Goal: Task Accomplishment & Management: Manage account settings

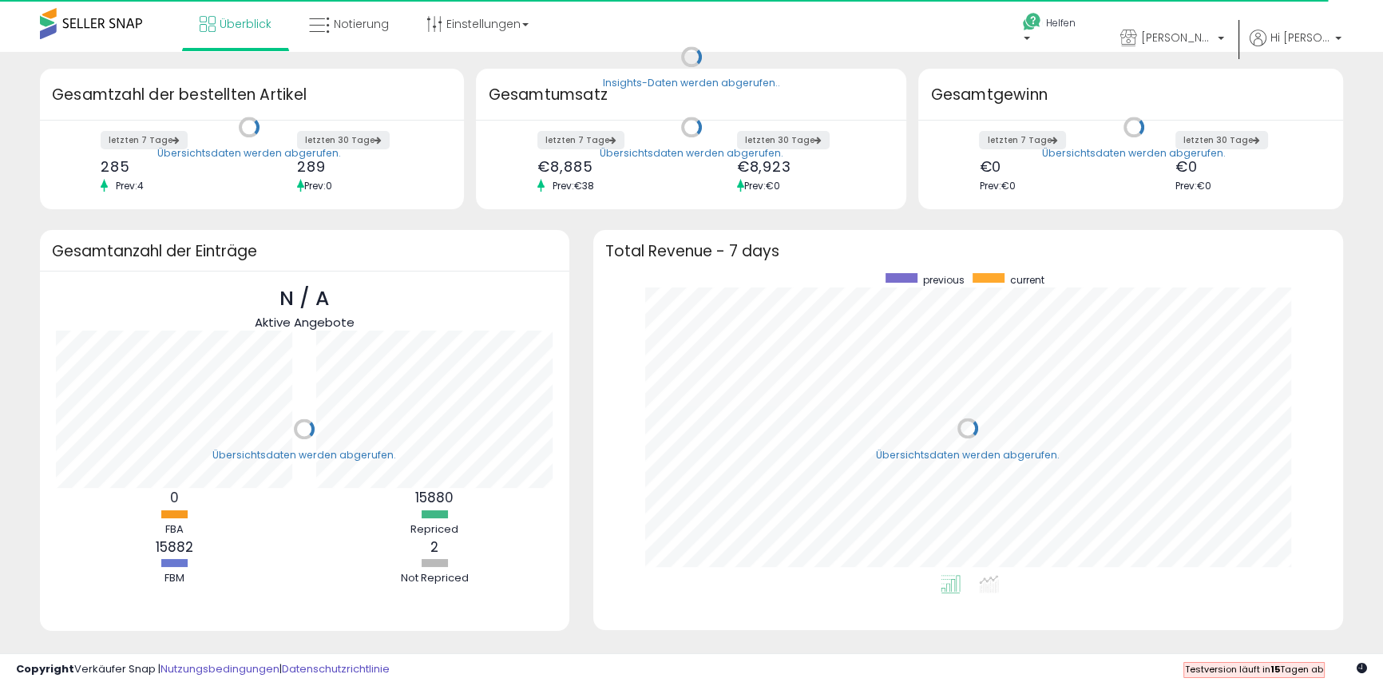
scroll to position [302, 719]
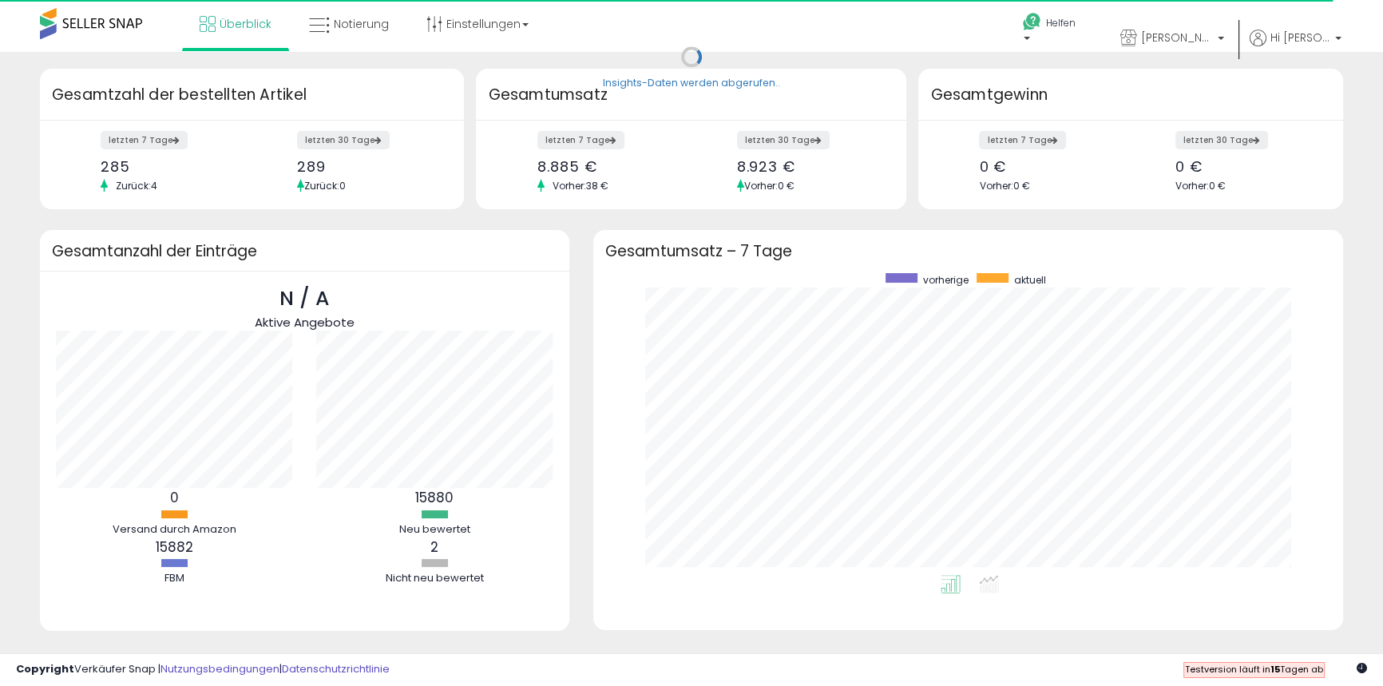
click at [847, 23] on div "Überblick Notierung Einstellungen Shop-Einstellungen" at bounding box center [445, 34] width 914 height 68
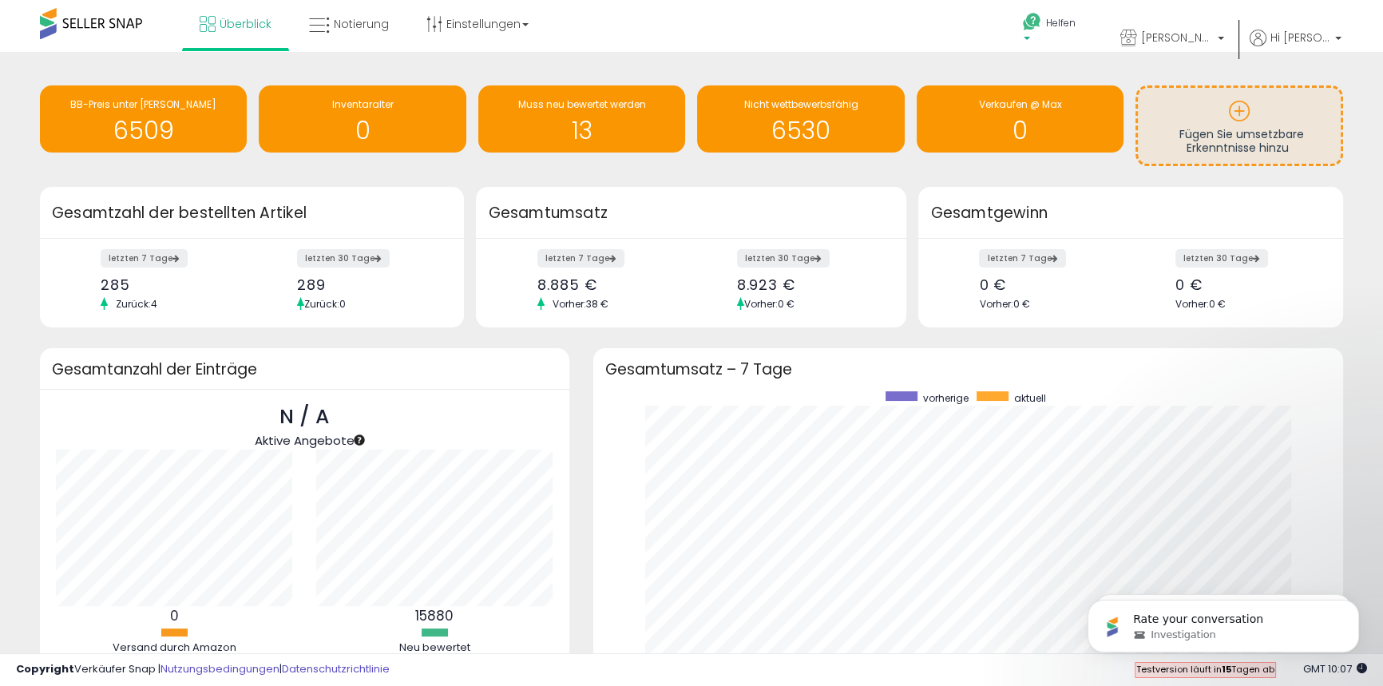
scroll to position [0, 0]
click at [1076, 23] on font "Helfen" at bounding box center [1061, 23] width 30 height 14
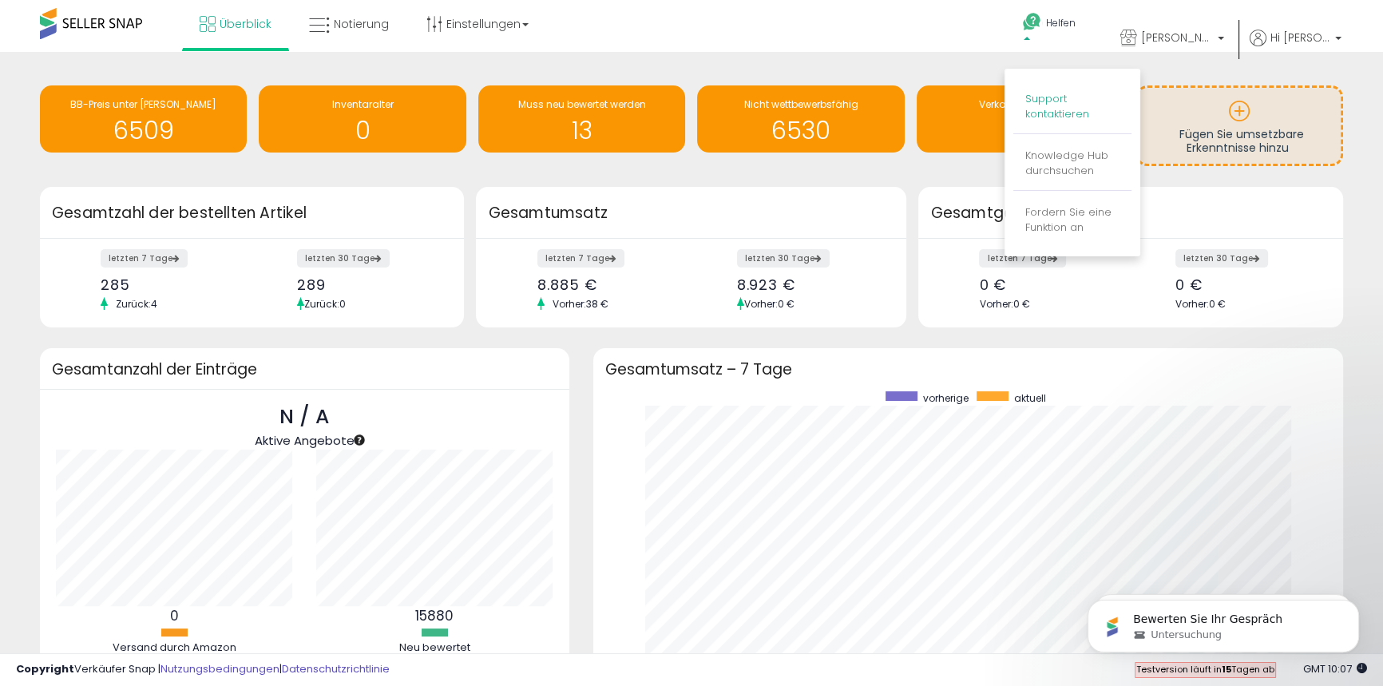
click at [1070, 107] on font "Support kontaktieren" at bounding box center [1057, 106] width 64 height 30
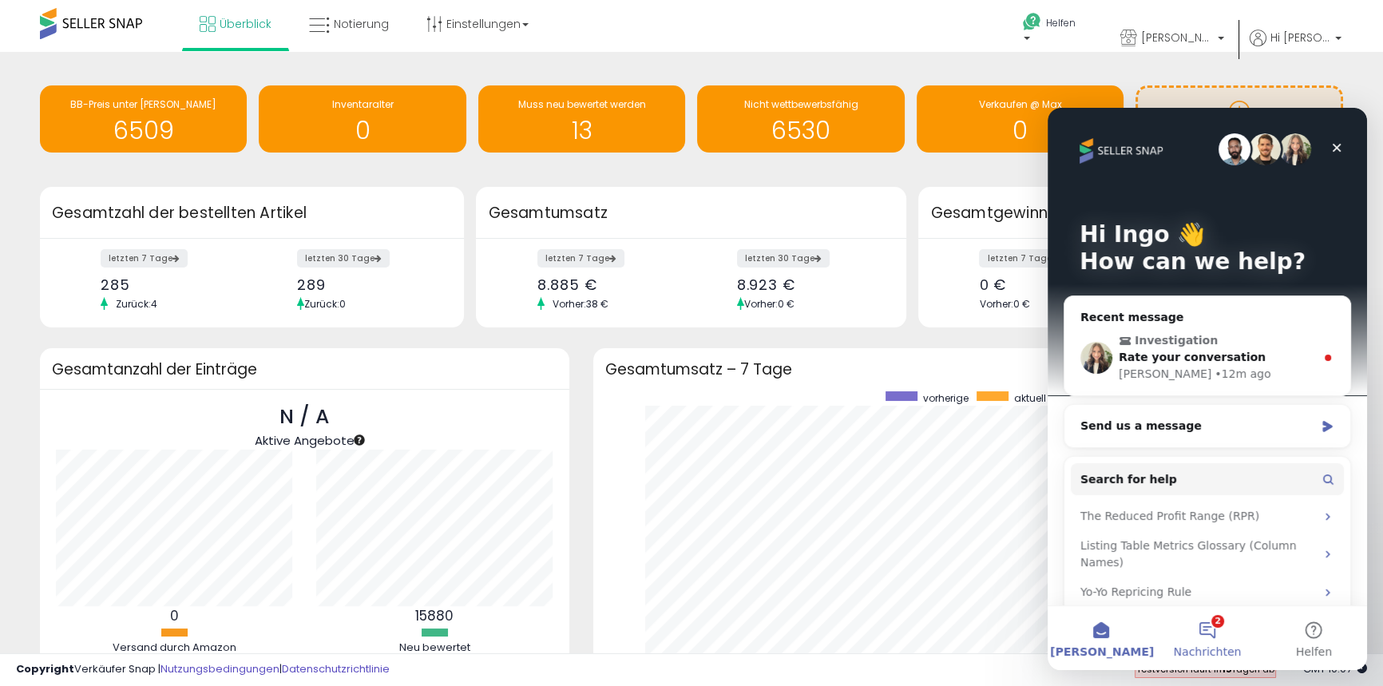
click at [1204, 632] on button "2 Nachrichten" at bounding box center [1207, 638] width 106 height 64
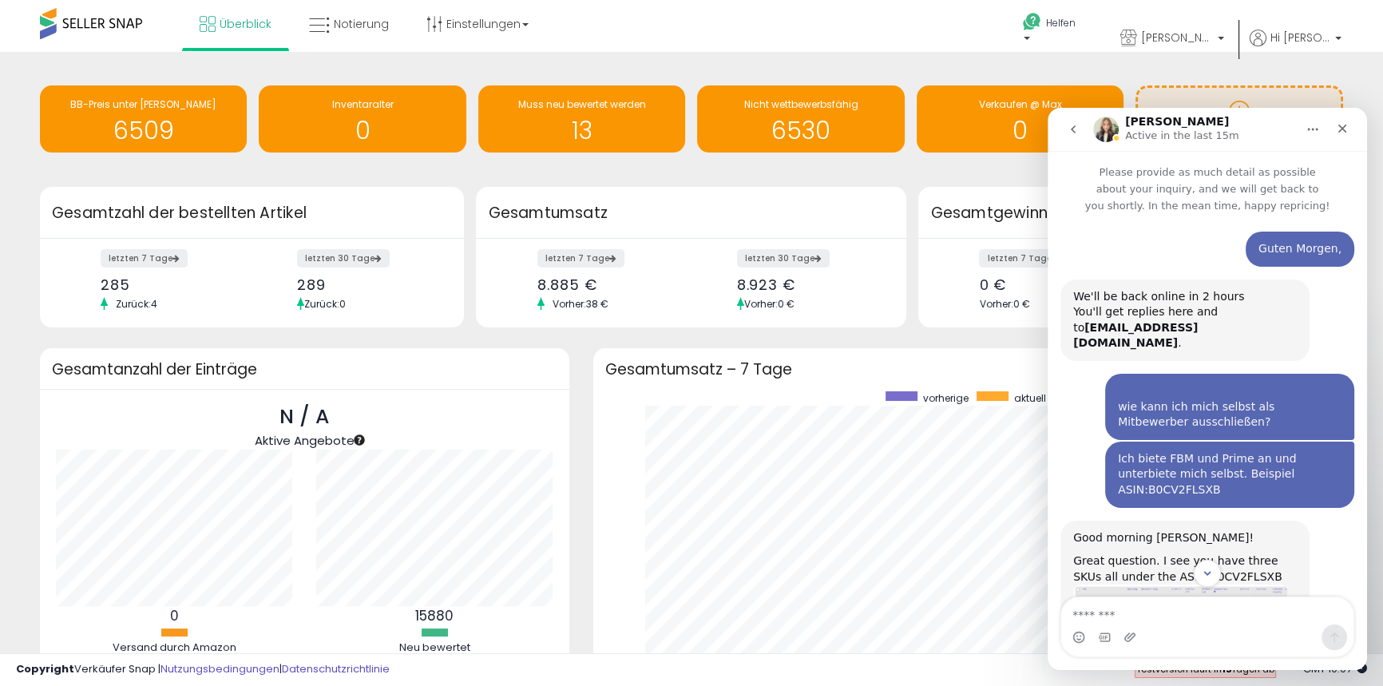
click at [1073, 129] on icon "go back" at bounding box center [1073, 129] width 5 height 8
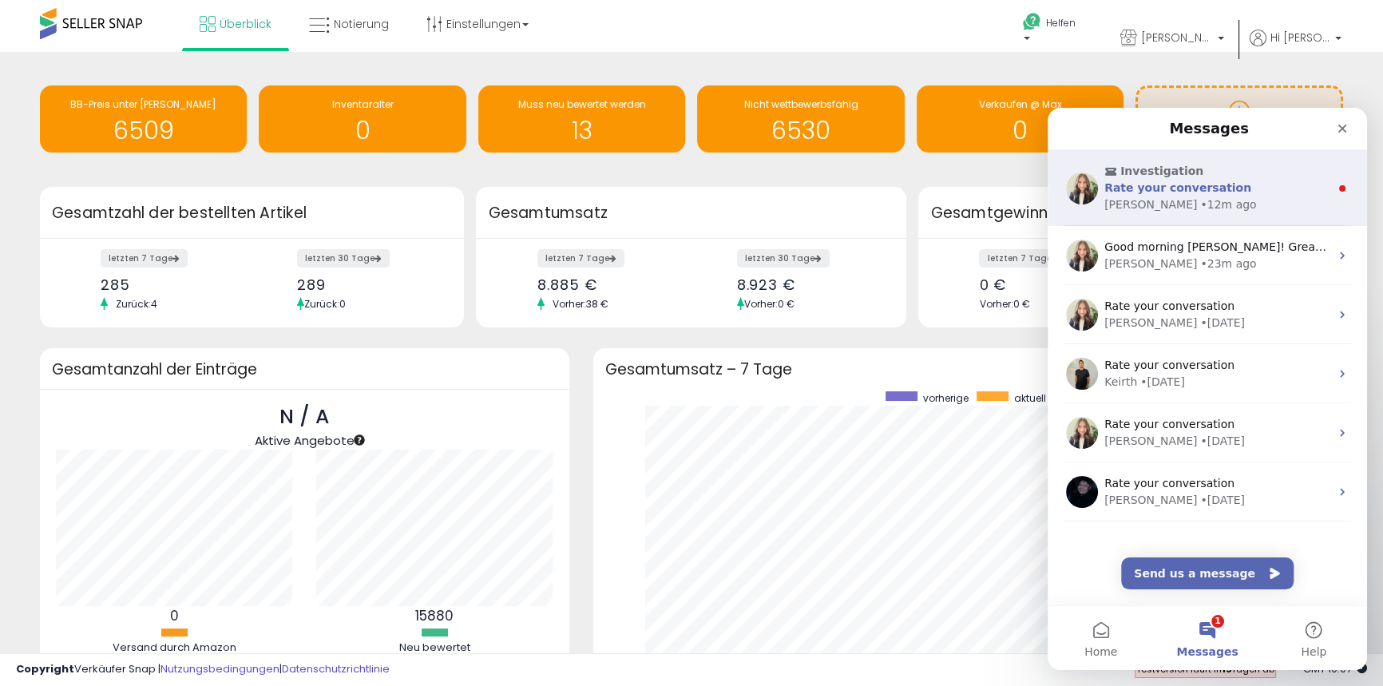
click at [1141, 192] on span "Rate your conversation" at bounding box center [1177, 187] width 147 height 13
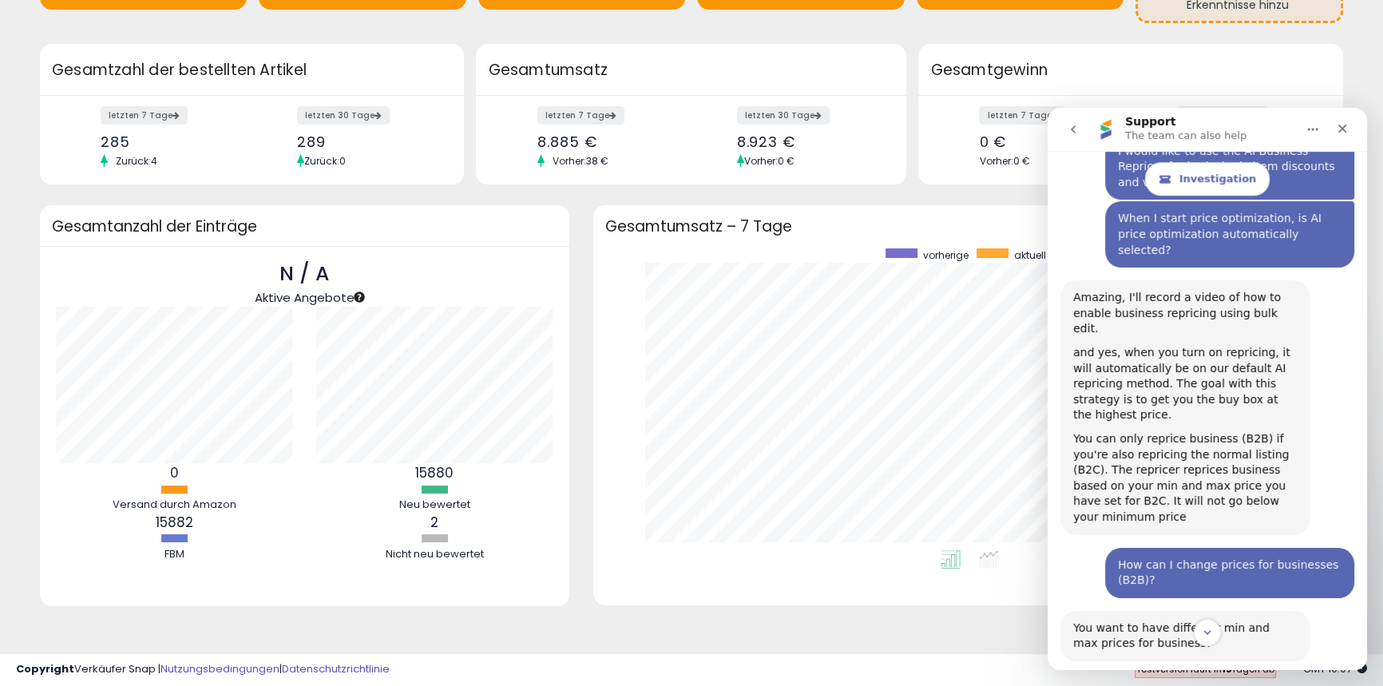
scroll to position [8928, 0]
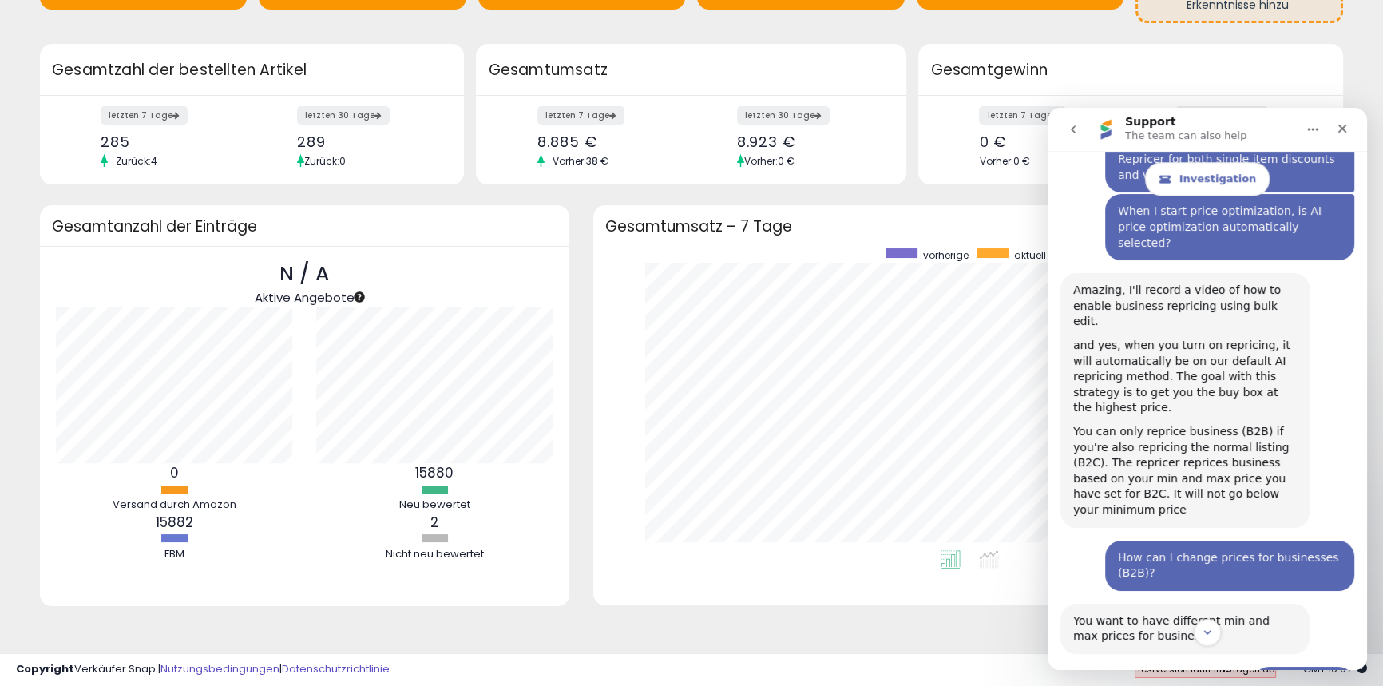
drag, startPoint x: 2414, startPoint y: 688, endPoint x: 1354, endPoint y: 637, distance: 1061.0
drag, startPoint x: 1357, startPoint y: 591, endPoint x: 1354, endPoint y: 634, distance: 43.2
click at [1354, 634] on div "Investigation Please provide as much detail as possible about your inquiry, and…" at bounding box center [1207, 410] width 319 height 519
drag, startPoint x: 1367, startPoint y: 581, endPoint x: 1368, endPoint y: 591, distance: 9.6
click at [1368, 591] on div "Insights-Daten werden abgerufen.. BB-Preis unter Min 6509 Inventaralter 0 Muss …" at bounding box center [691, 286] width 1367 height 723
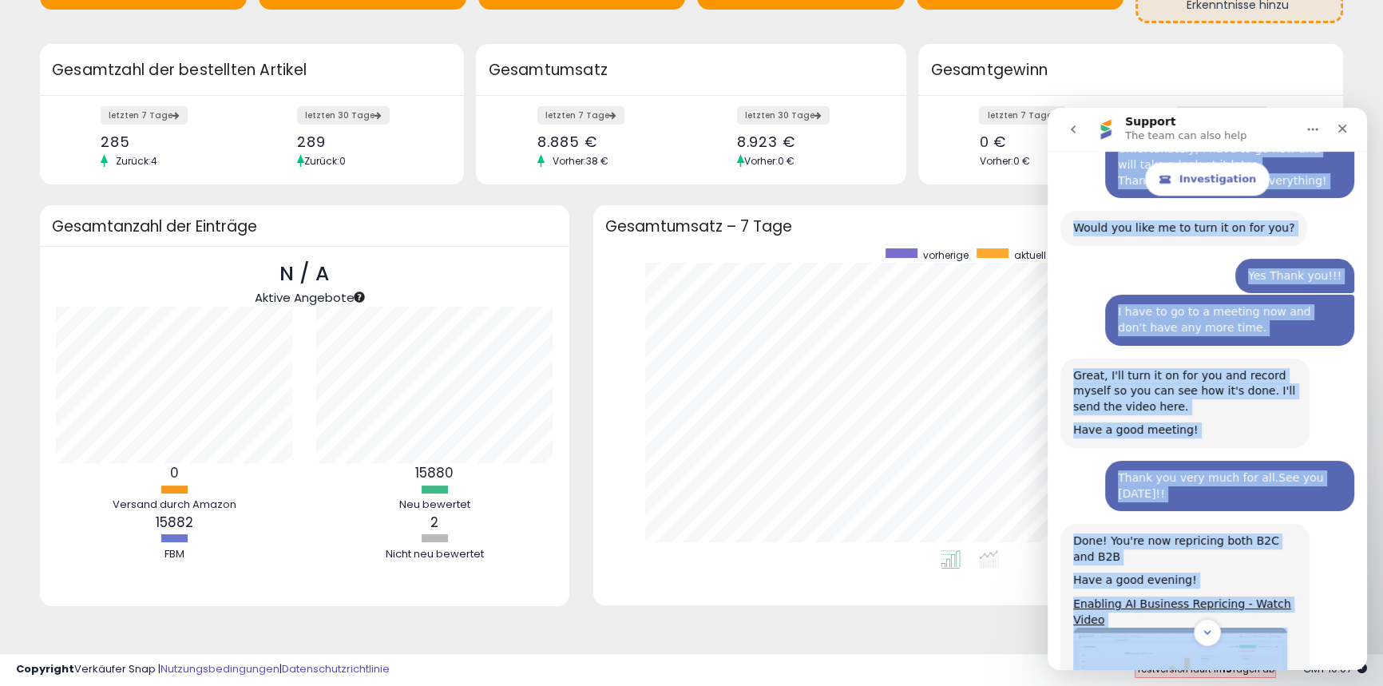
scroll to position [10258, 0]
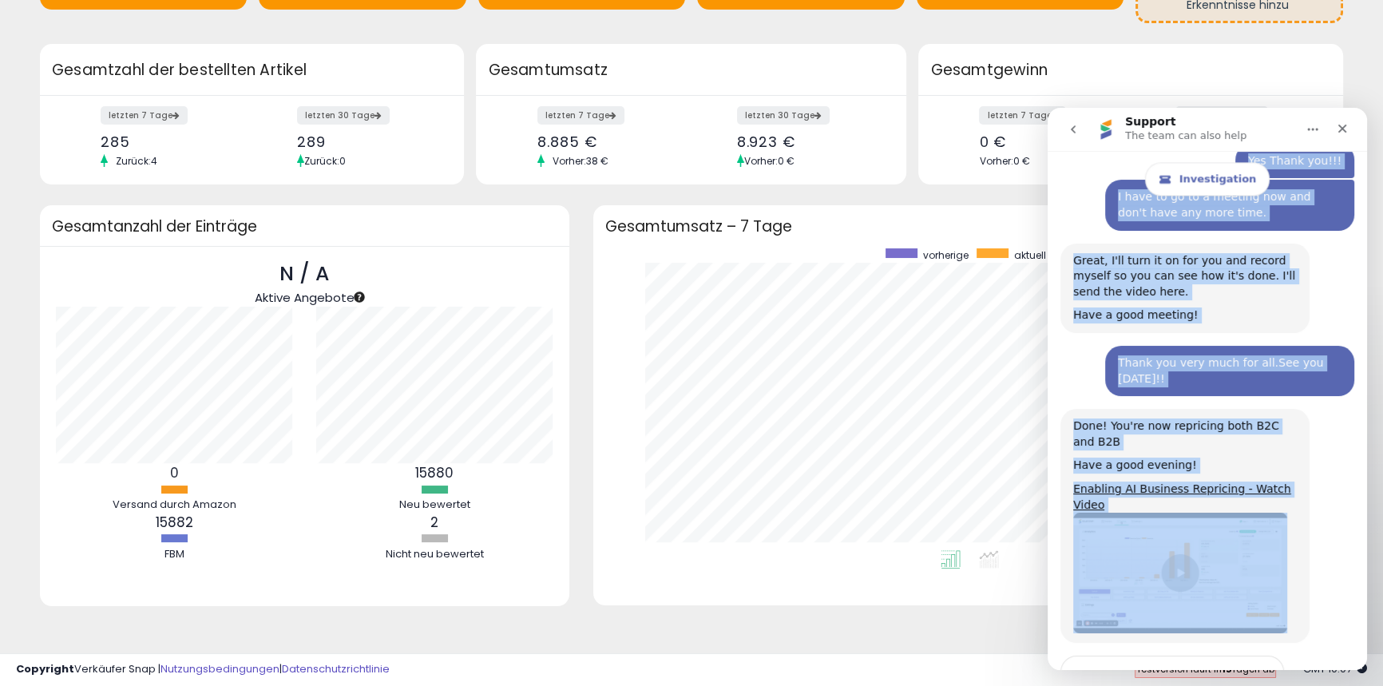
click at [1070, 125] on icon "go back" at bounding box center [1073, 129] width 13 height 13
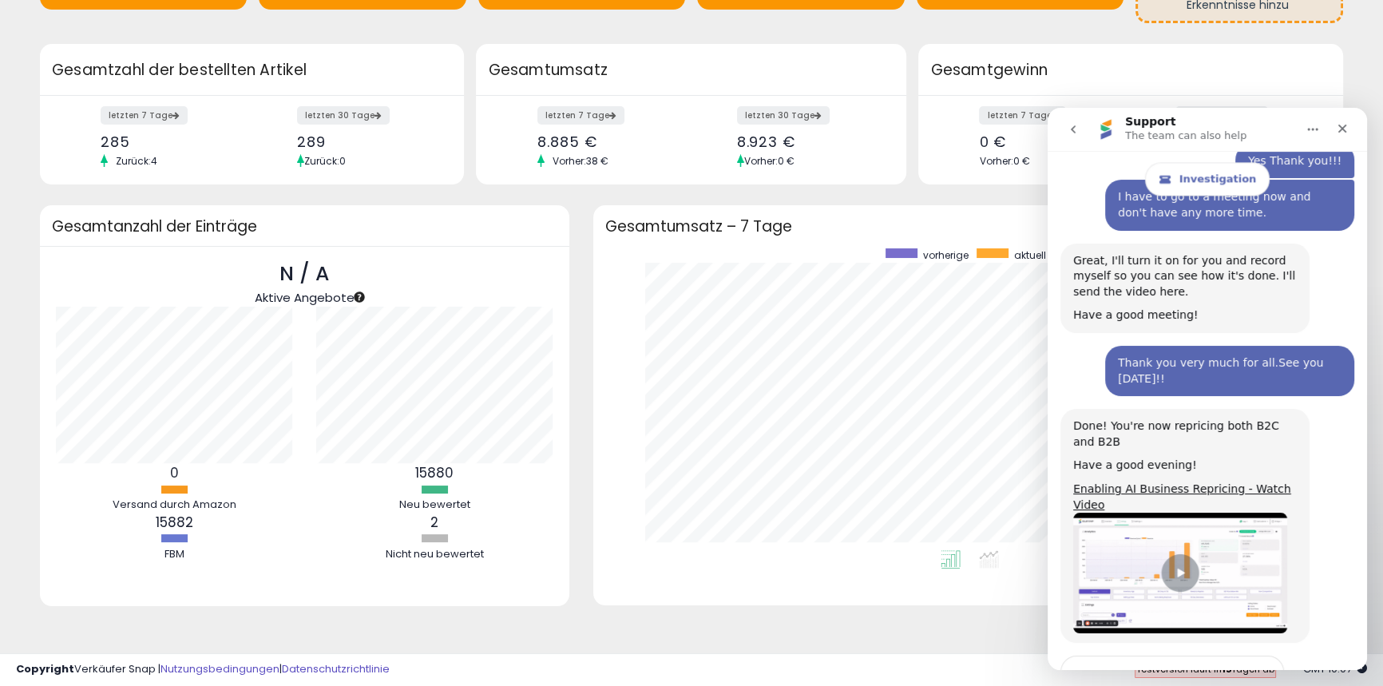
scroll to position [0, 0]
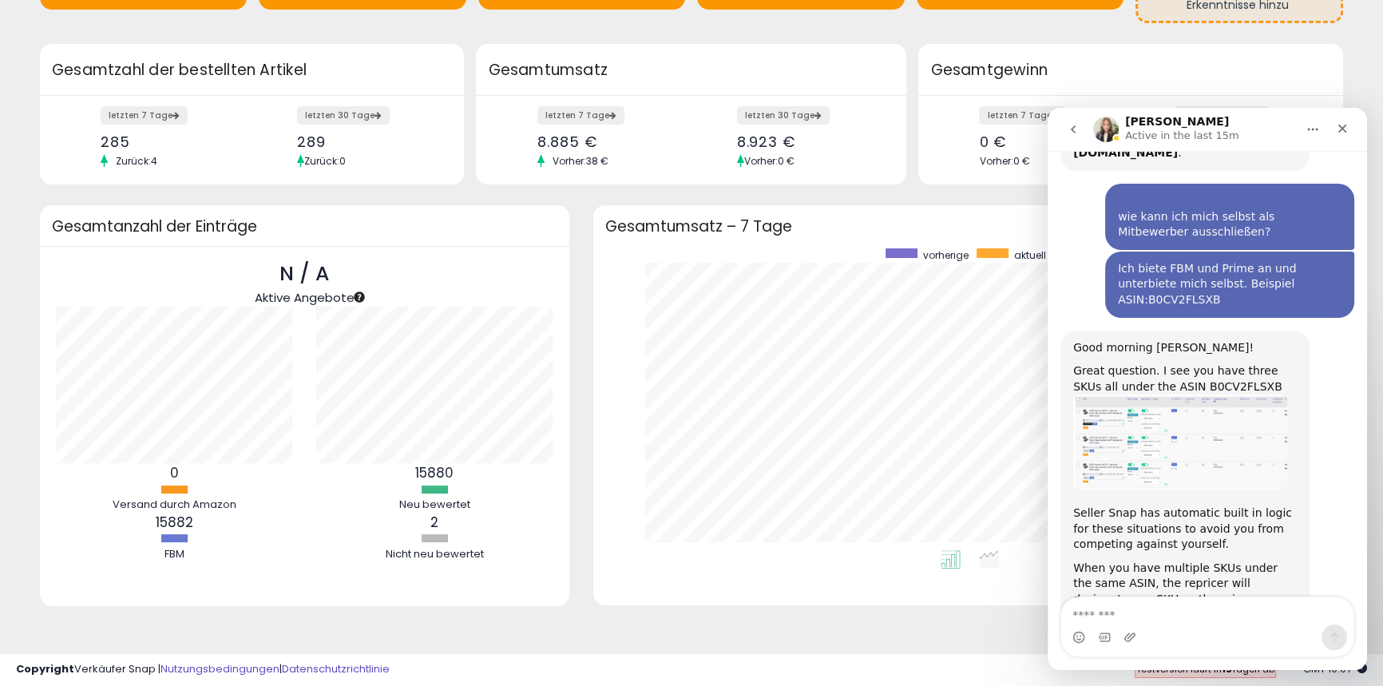
scroll to position [299, 0]
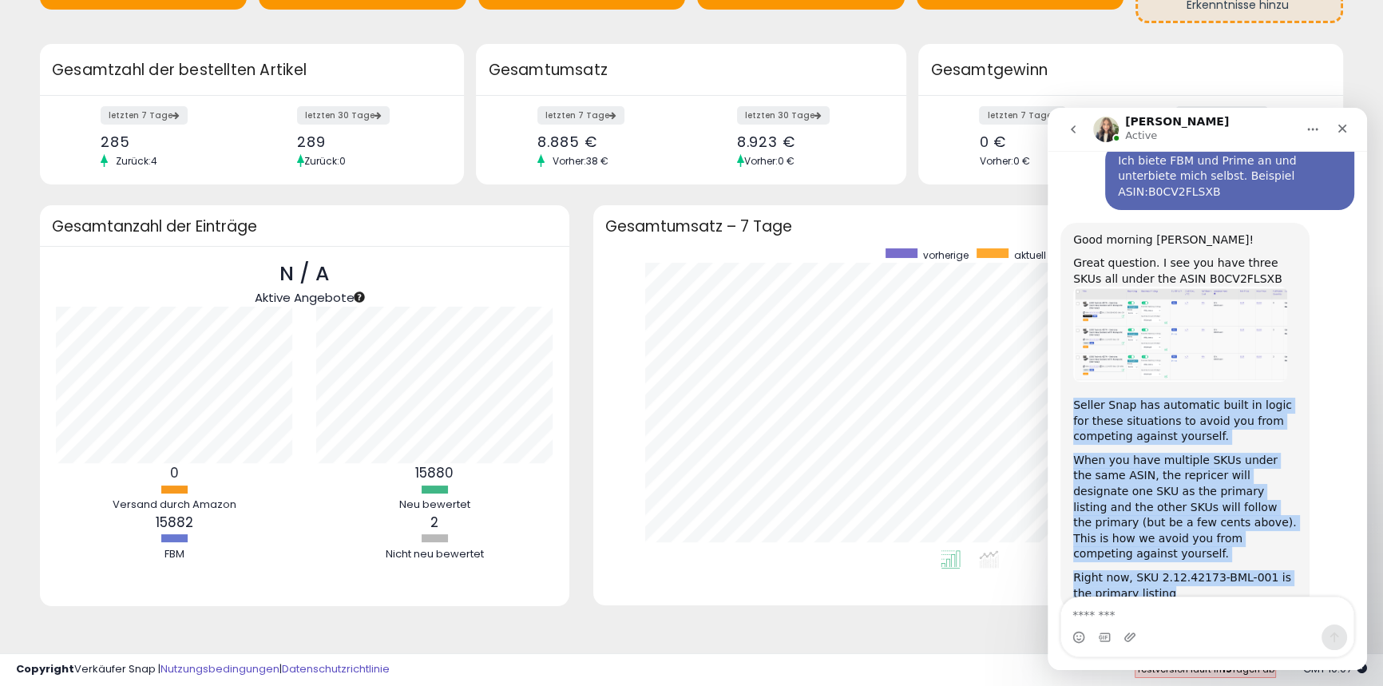
drag, startPoint x: 1072, startPoint y: 374, endPoint x: 1141, endPoint y: 546, distance: 186.0
click at [1141, 546] on div "Good morning Ingo! Great question. I see you have three SKUs all under the ASIN…" at bounding box center [1185, 417] width 249 height 389
copy div "Seller Snap has automatic built in logic for these situations to avoid you from…"
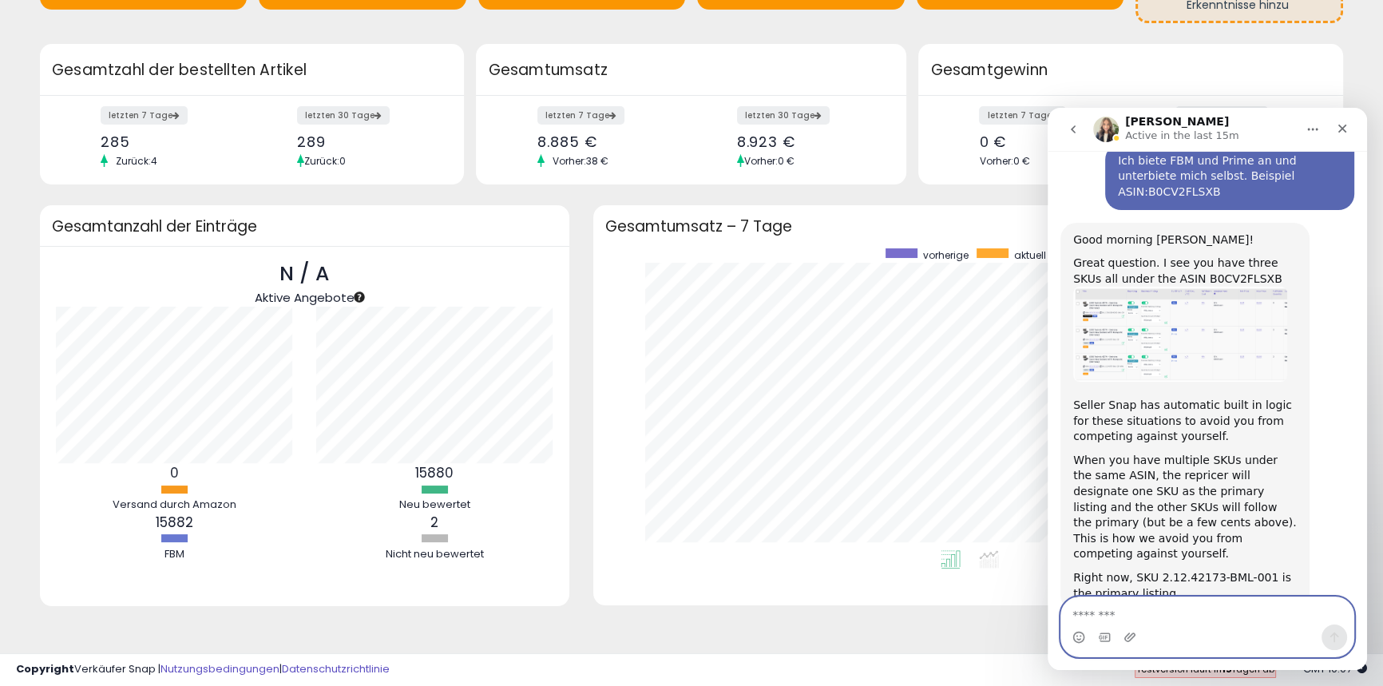
click at [1092, 611] on textarea "Message…" at bounding box center [1207, 610] width 292 height 27
paste textarea "**********"
type textarea "**********"
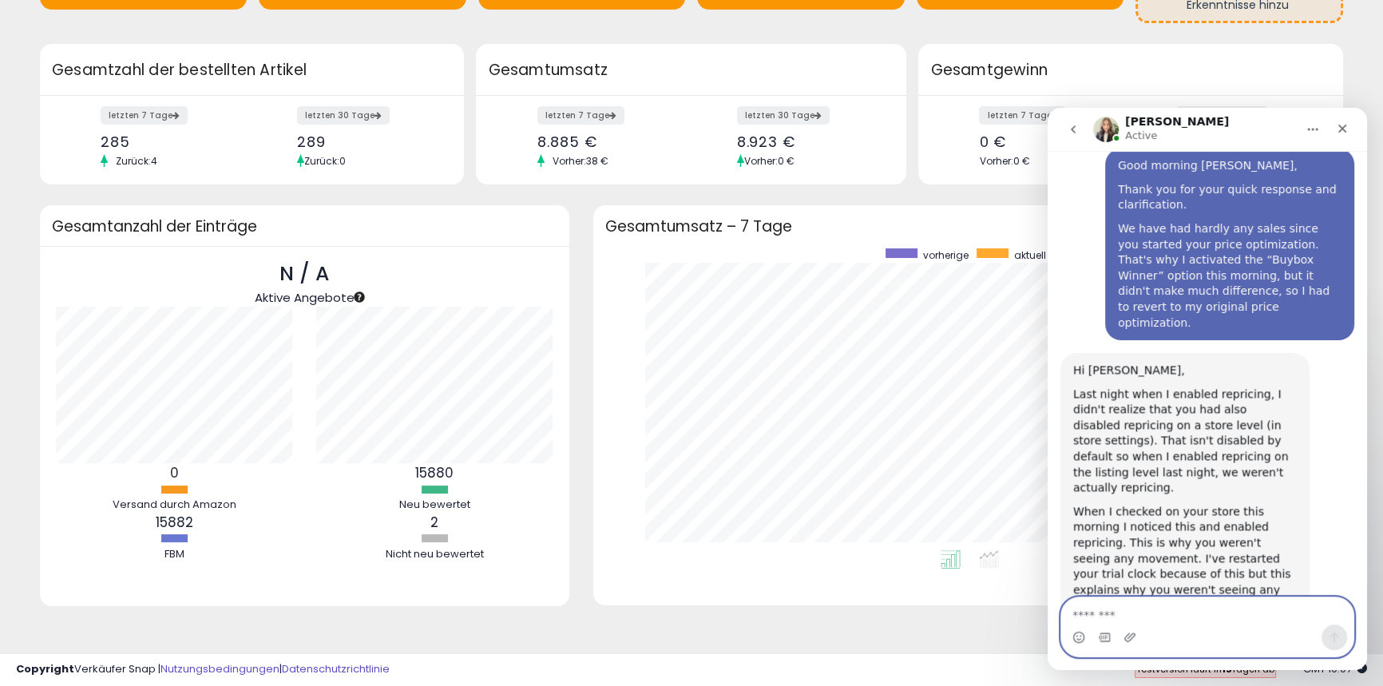
scroll to position [823, 0]
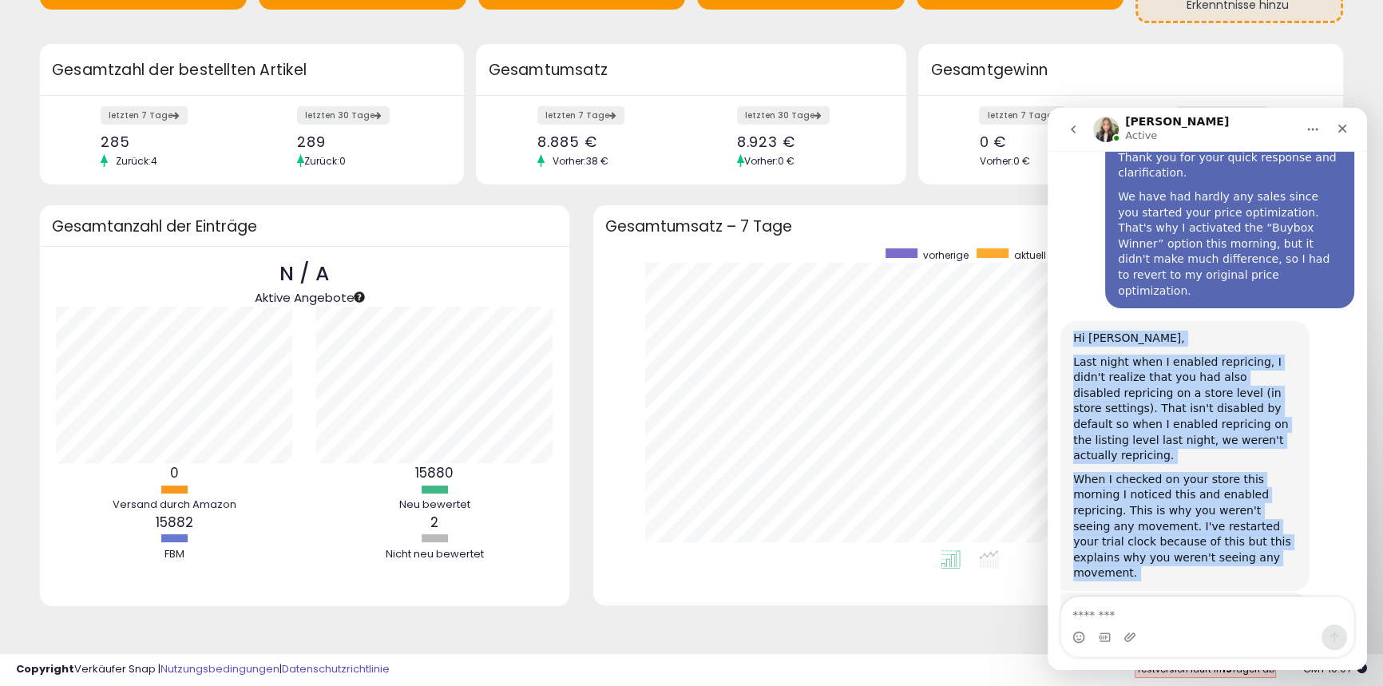
drag, startPoint x: 1074, startPoint y: 273, endPoint x: 1243, endPoint y: 546, distance: 321.3
click at [1243, 546] on div "Guten Morgen, Ingo • 3h ago We'll be back online in 2 hours You'll get replies …" at bounding box center [1208, 52] width 294 height 1283
copy div "Hi Ingo, Last night when I enabled repricing, I didn't realize that you had als…"
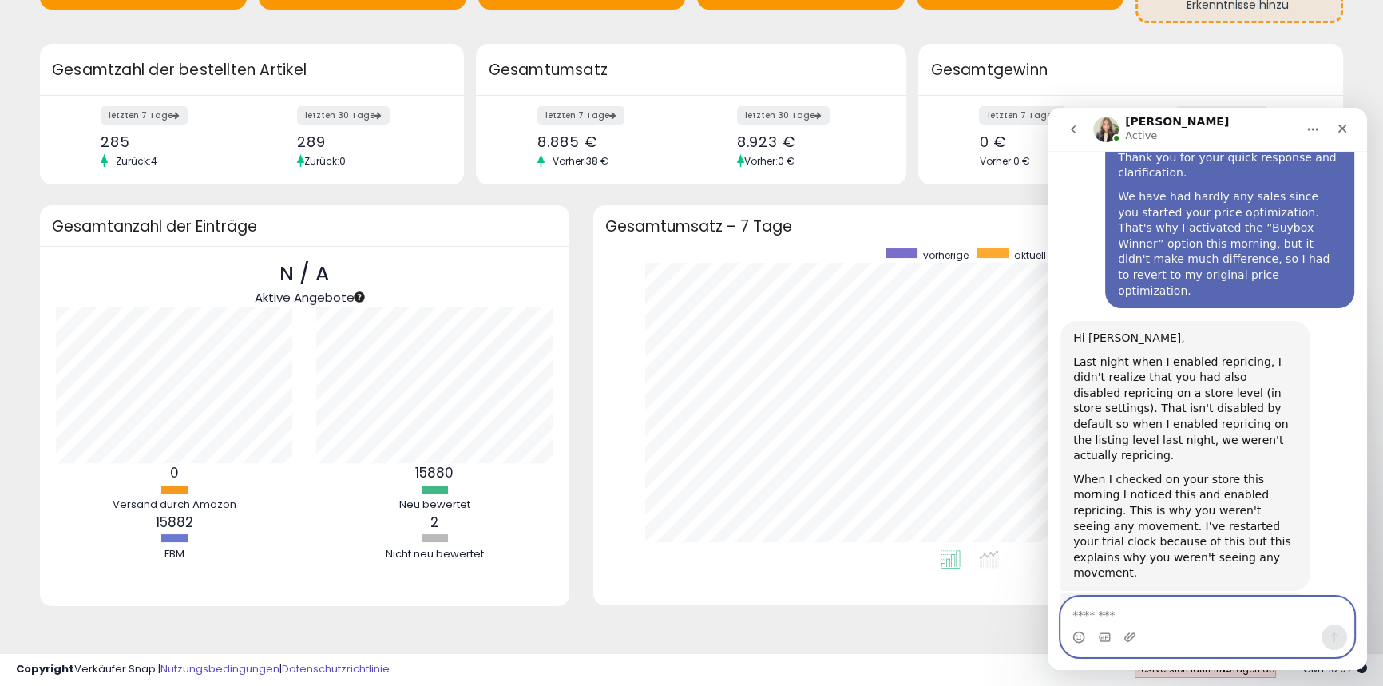
click at [1082, 612] on textarea "Message…" at bounding box center [1207, 610] width 292 height 27
paste textarea "**********"
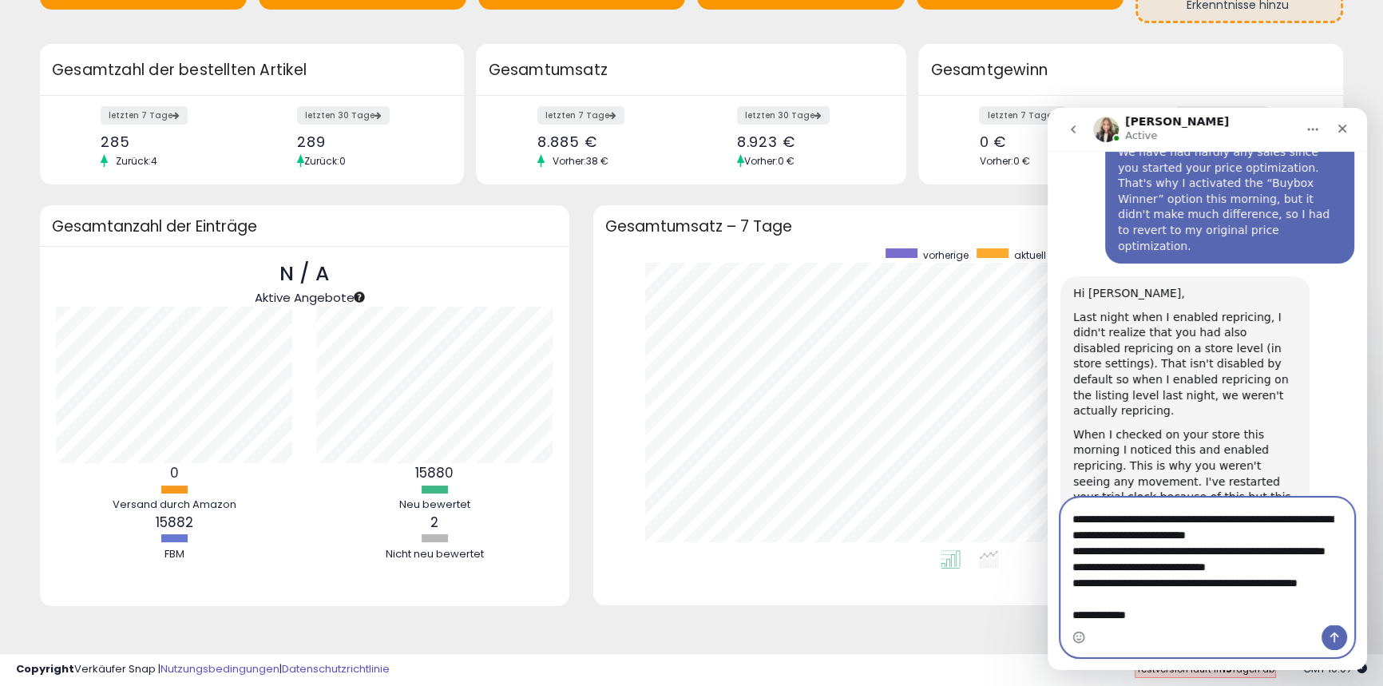
scroll to position [922, 0]
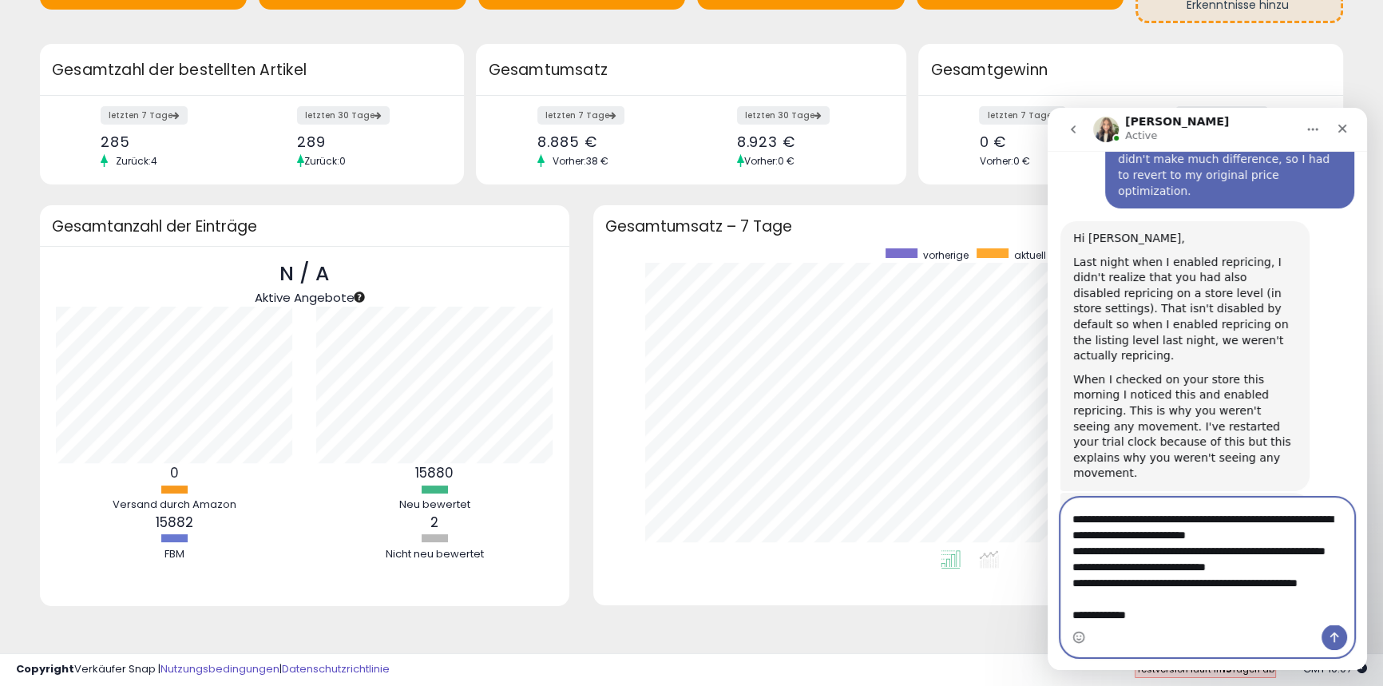
type textarea "**********"
click at [1328, 634] on icon "Send a message…" at bounding box center [1334, 637] width 13 height 13
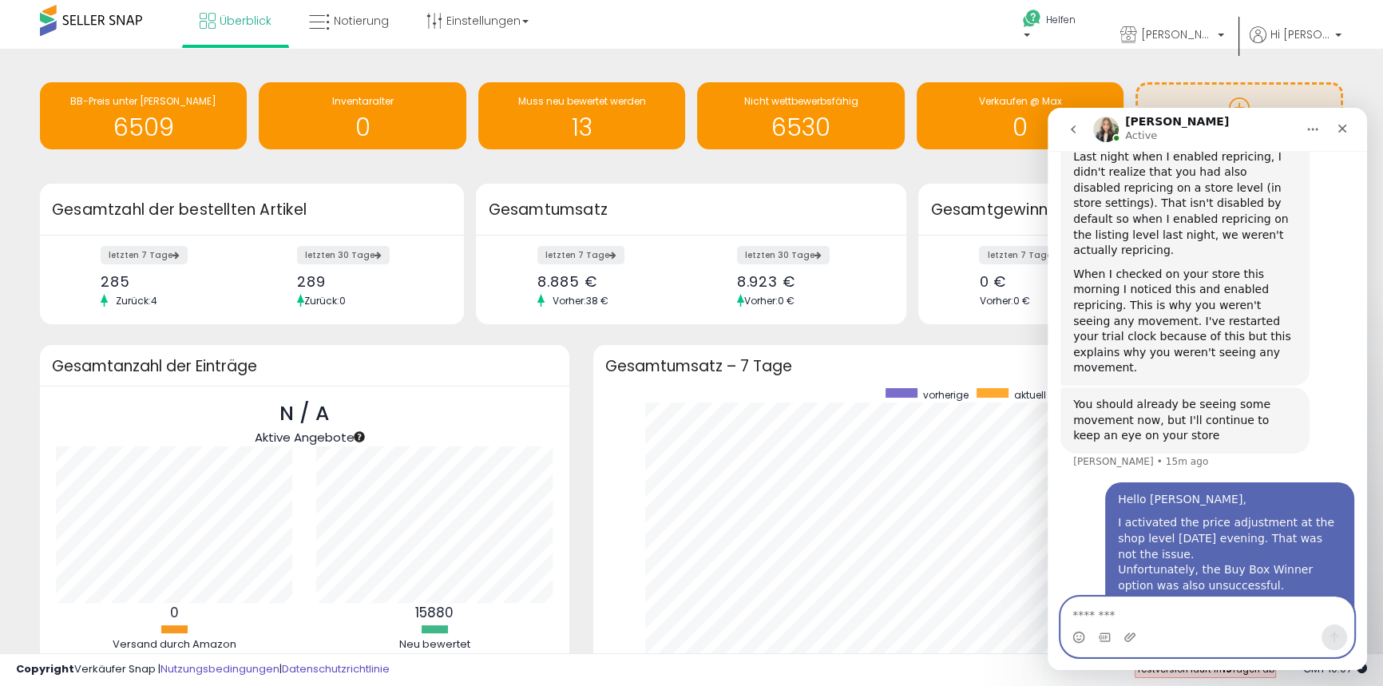
scroll to position [0, 0]
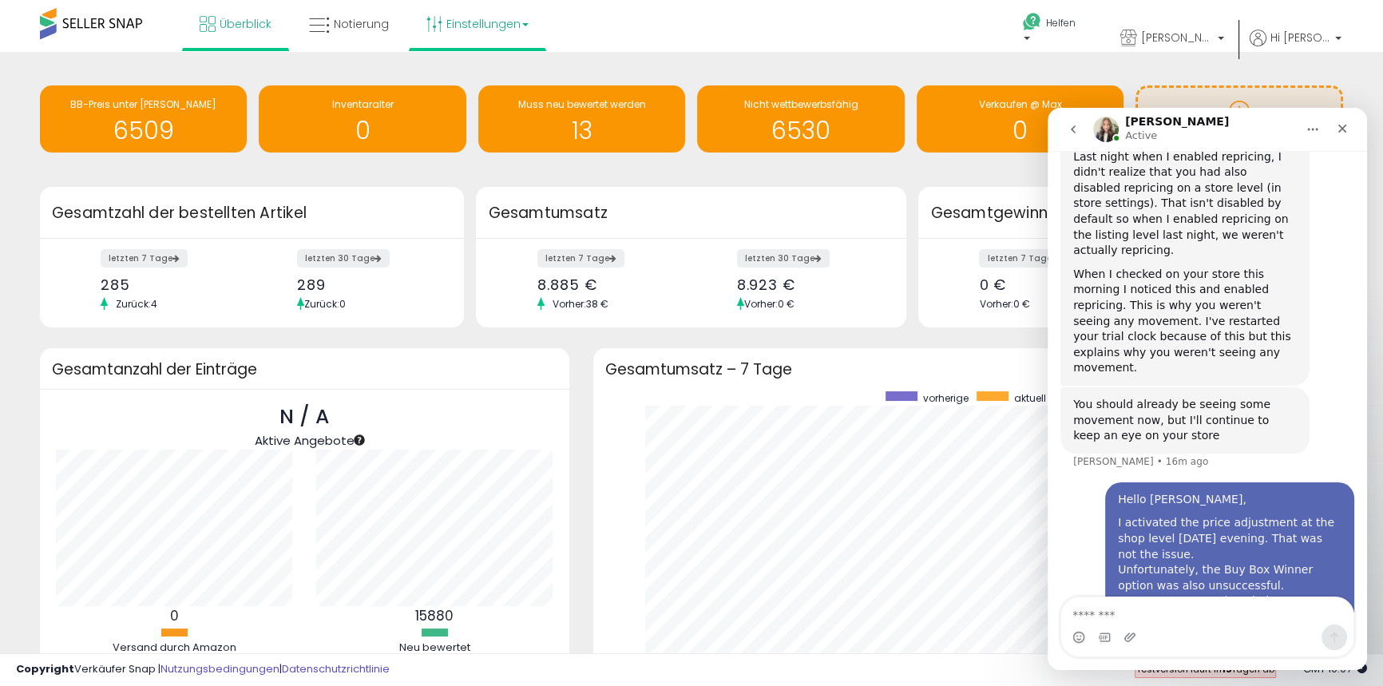
click at [474, 24] on font "Einstellungen" at bounding box center [483, 24] width 74 height 16
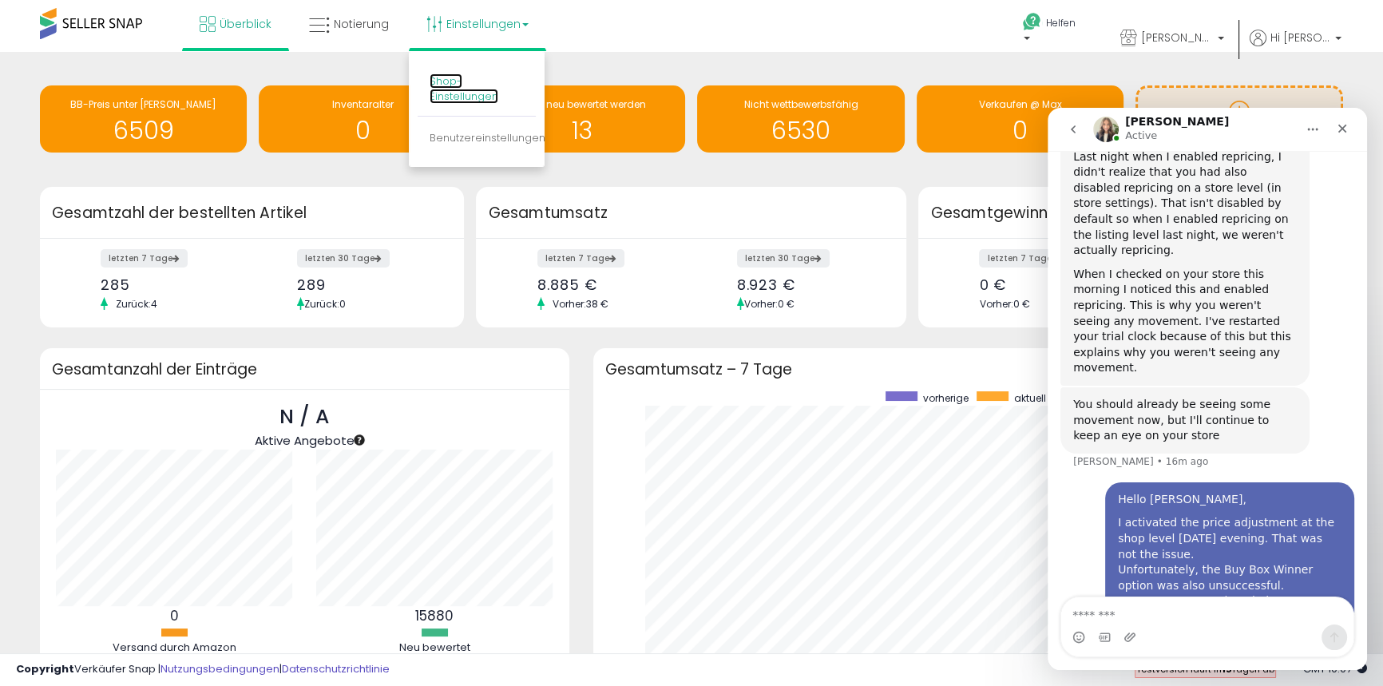
click at [450, 88] on font "Shop-Einstellungen" at bounding box center [464, 88] width 69 height 30
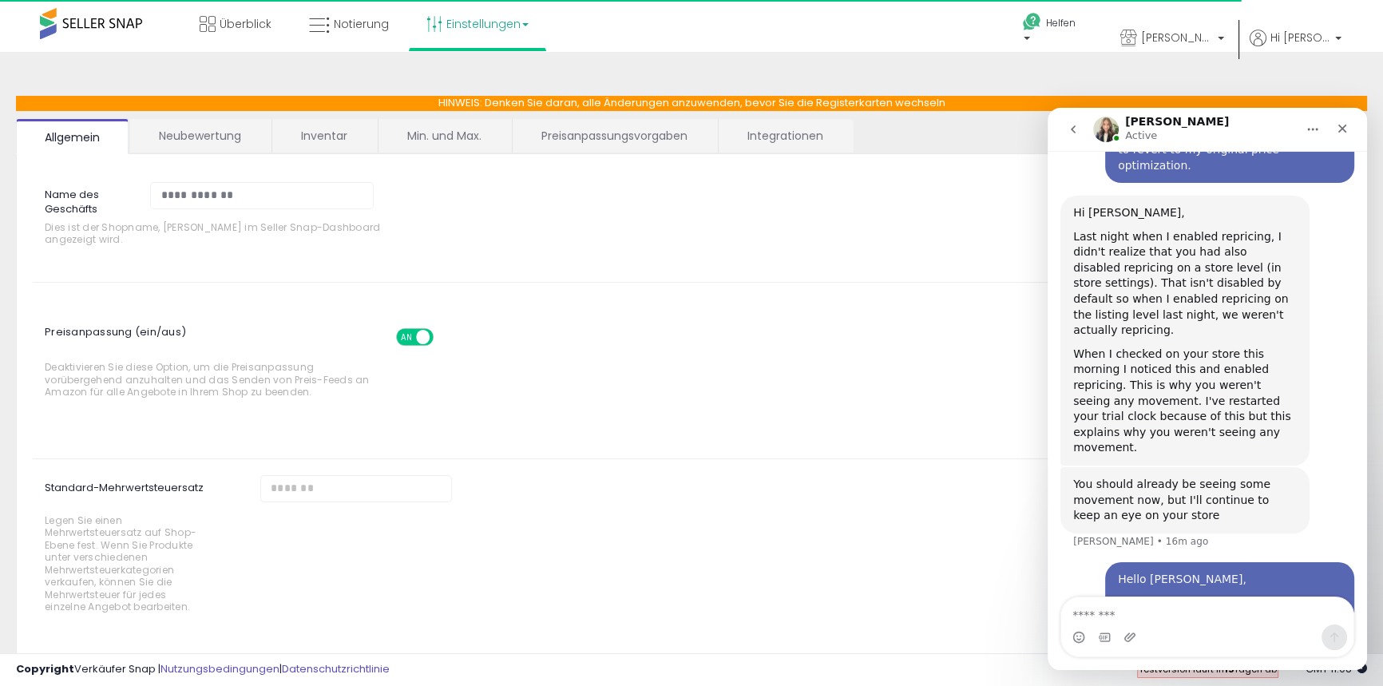
scroll to position [1012, 0]
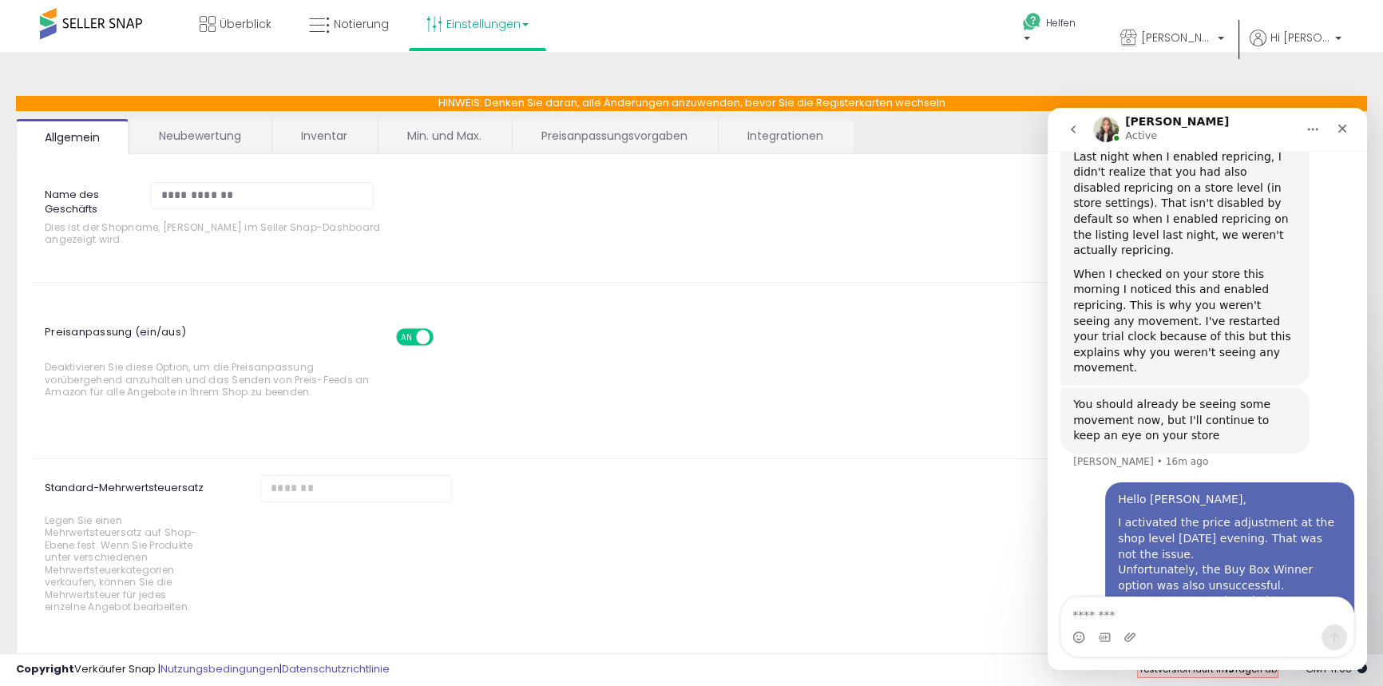
click at [406, 338] on font "AN" at bounding box center [406, 336] width 10 height 11
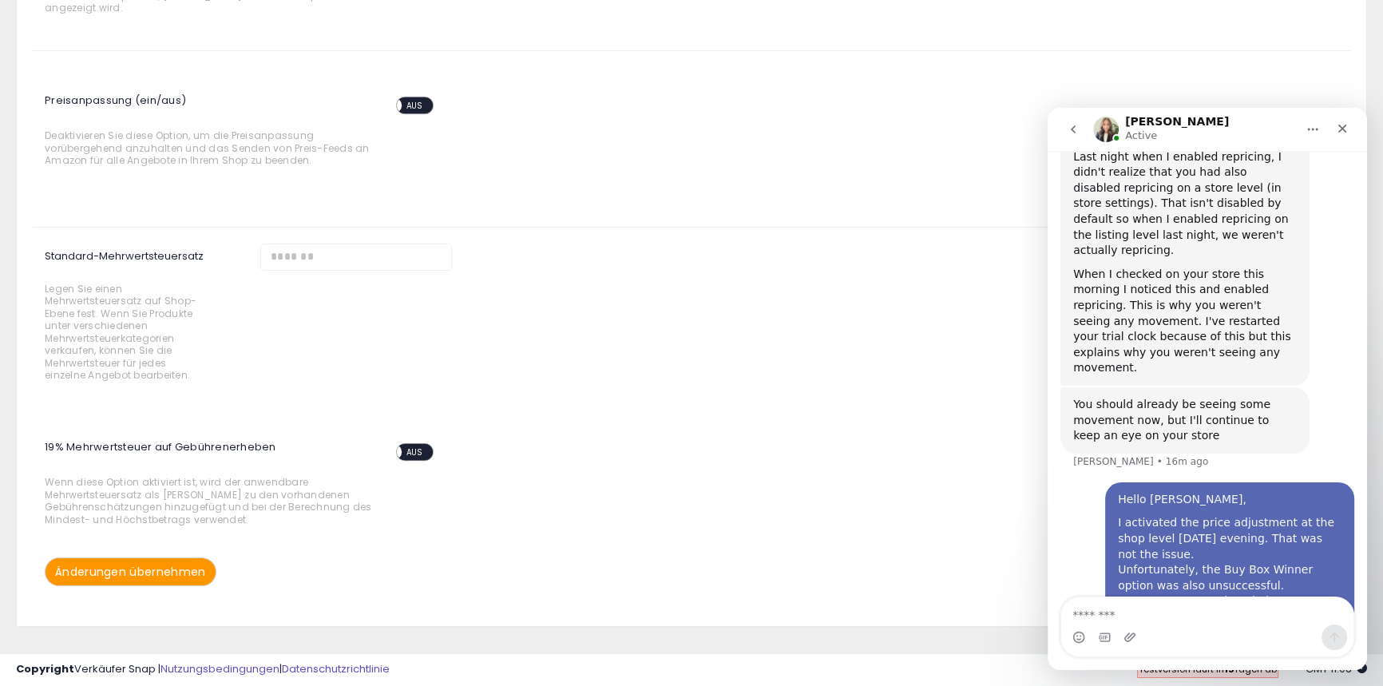
scroll to position [251, 0]
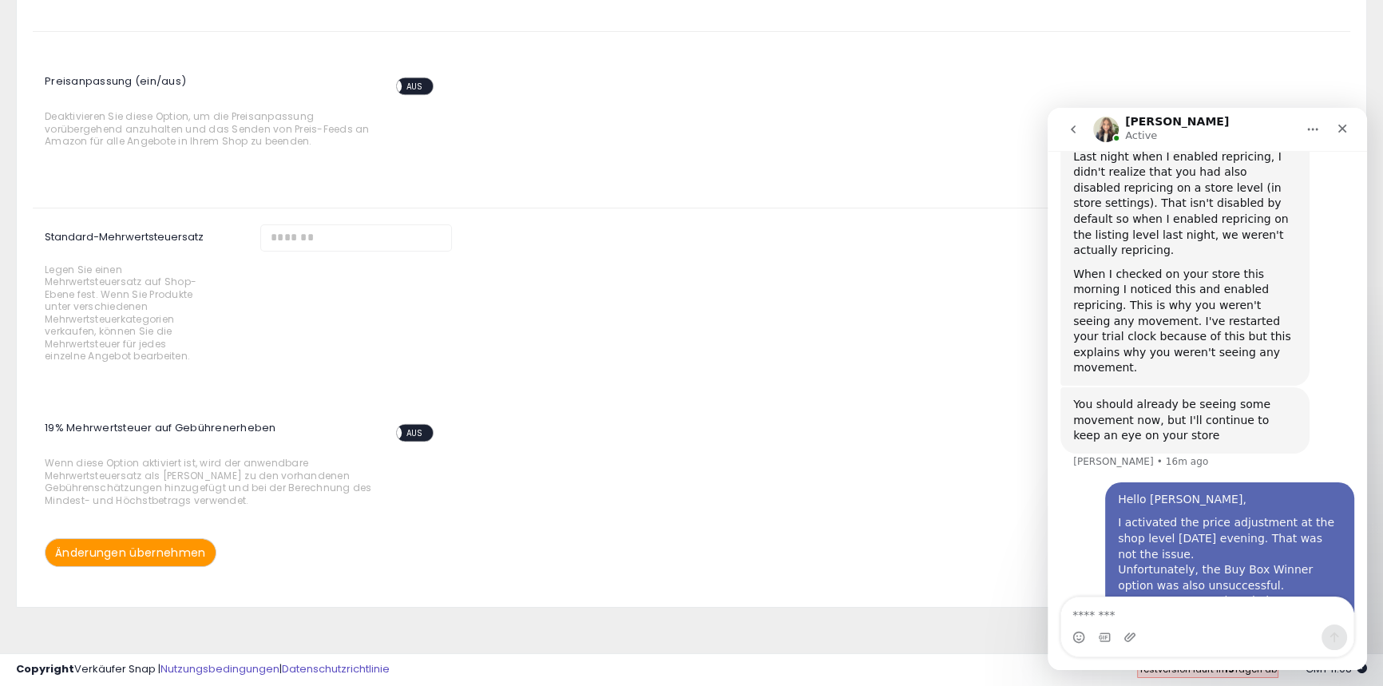
click at [152, 563] on button "Änderungen übernehmen" at bounding box center [131, 552] width 172 height 29
click at [155, 551] on font "Änderungen übernehmen" at bounding box center [130, 551] width 151 height 16
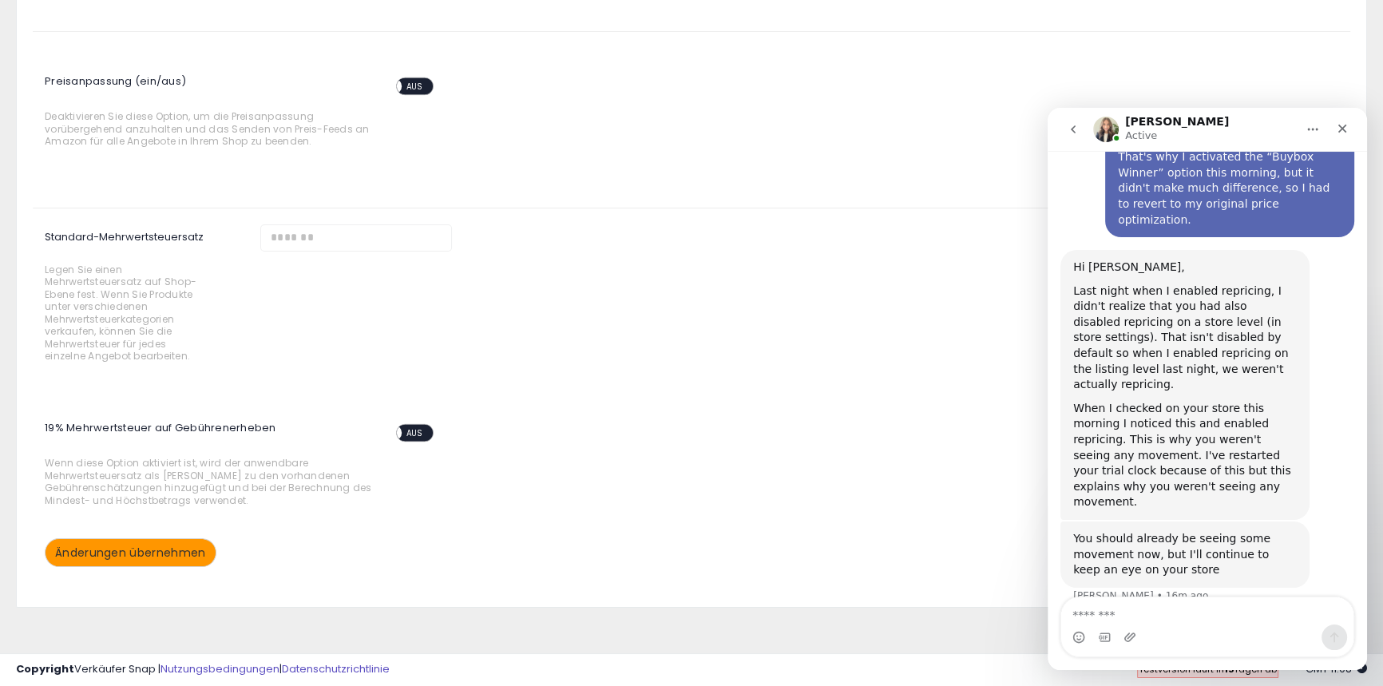
scroll to position [866, 0]
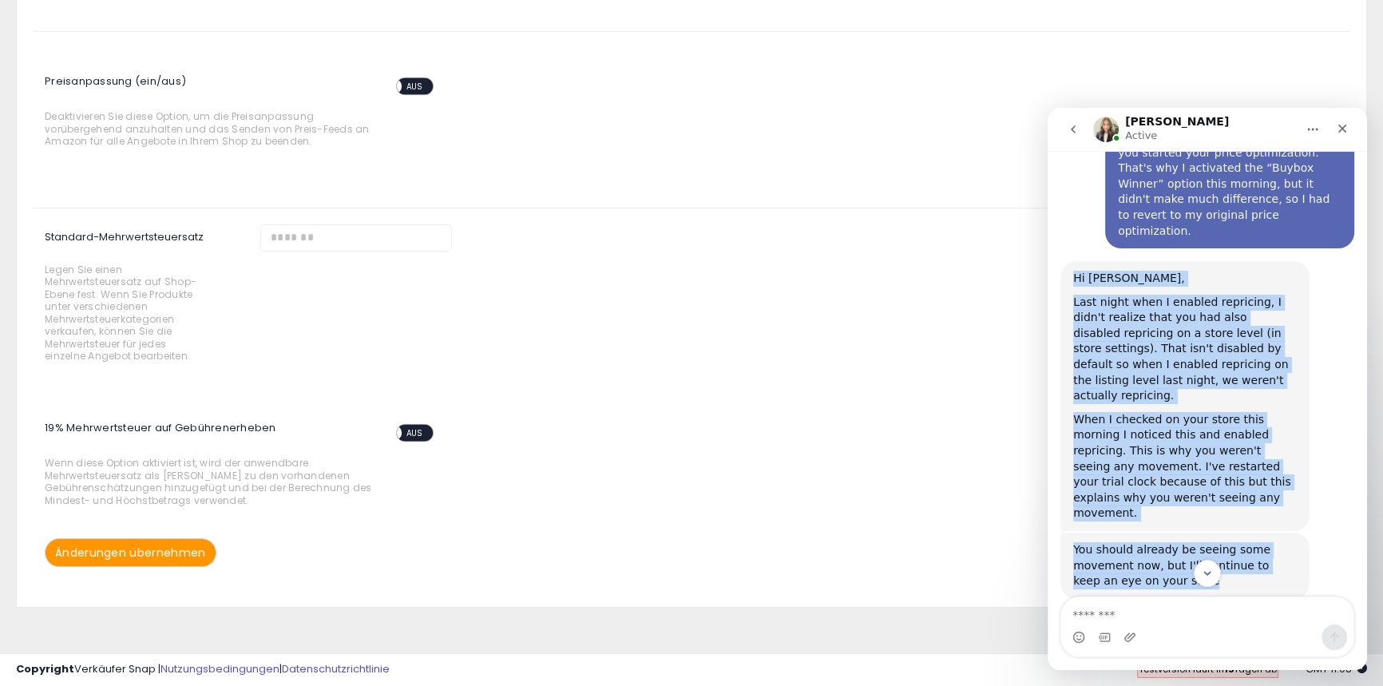
drag, startPoint x: 1073, startPoint y: 215, endPoint x: 1214, endPoint y: 489, distance: 307.9
click at [1214, 489] on div "Guten [PERSON_NAME] • 4h ago We'll be back online in 2 hours You'll get replies…" at bounding box center [1208, 103] width 294 height 1472
copy div "Hi [PERSON_NAME], Last night when I enabled repricing, I didn't realize that yo…"
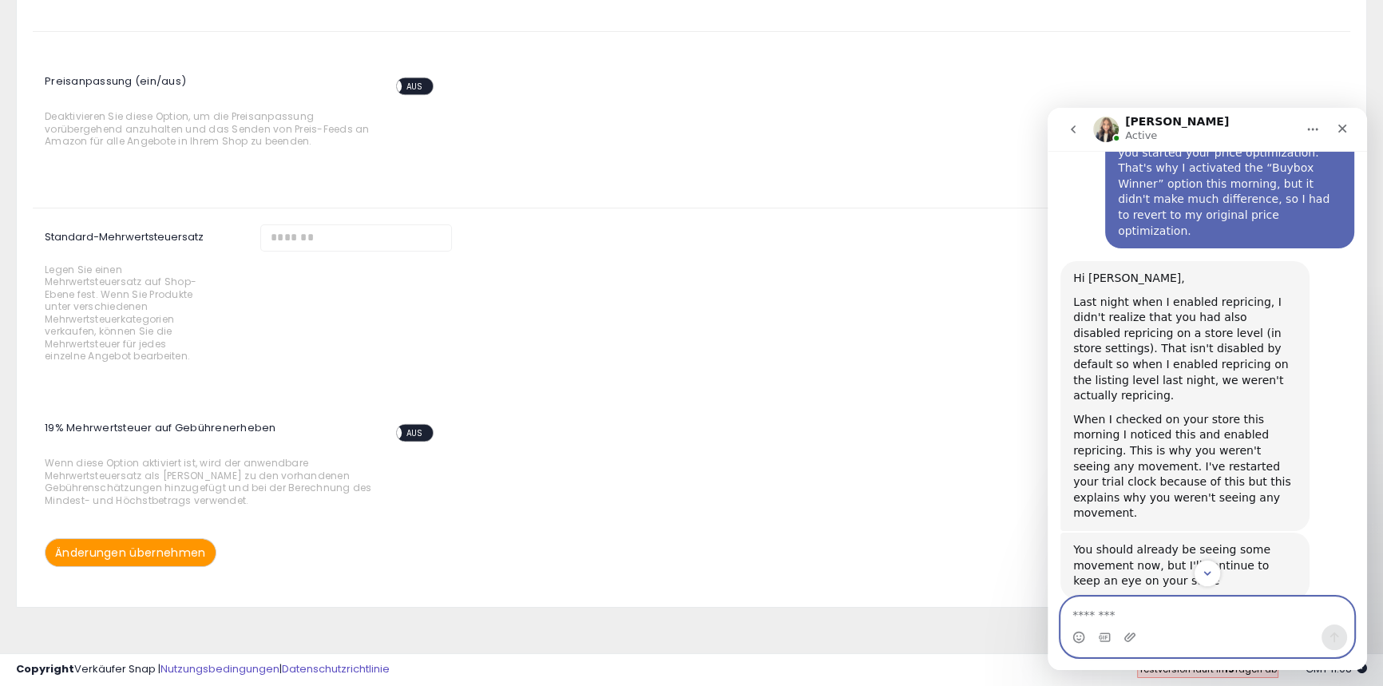
click at [1088, 612] on textarea "Message…" at bounding box center [1207, 610] width 292 height 27
paste textarea "**********"
type textarea "**********"
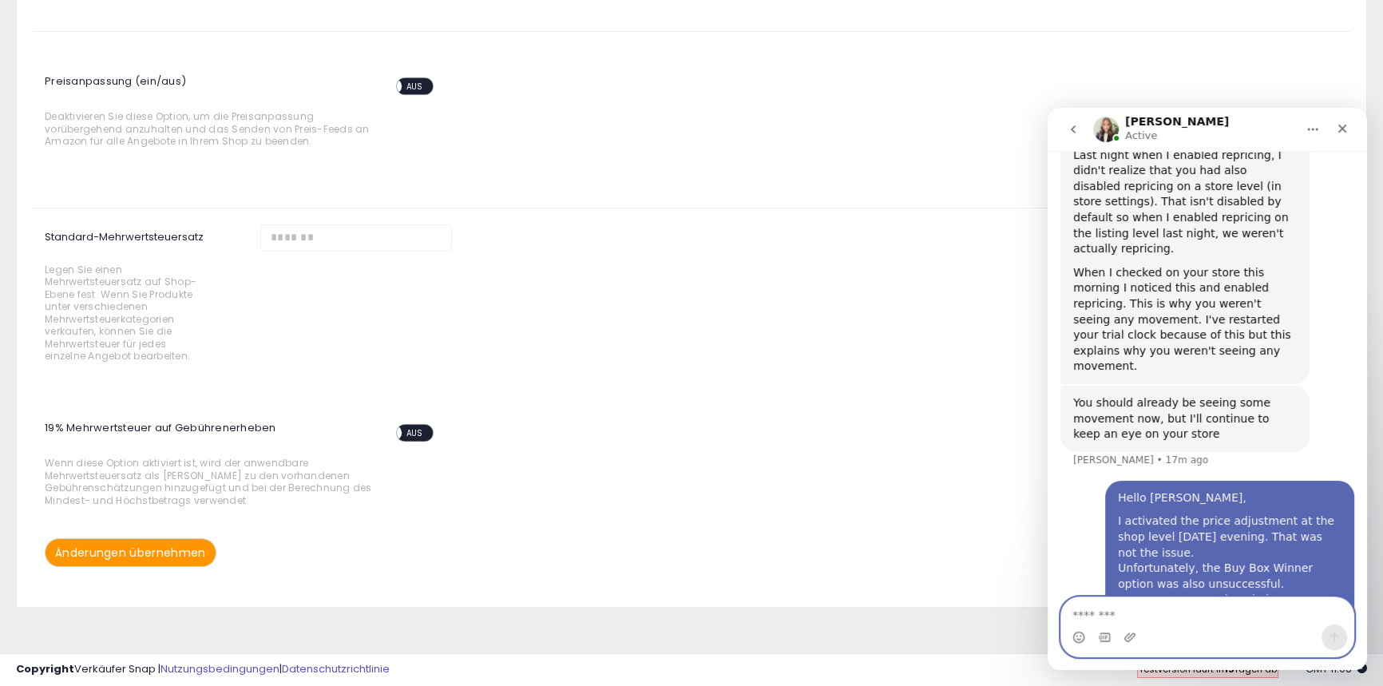
scroll to position [1079, 0]
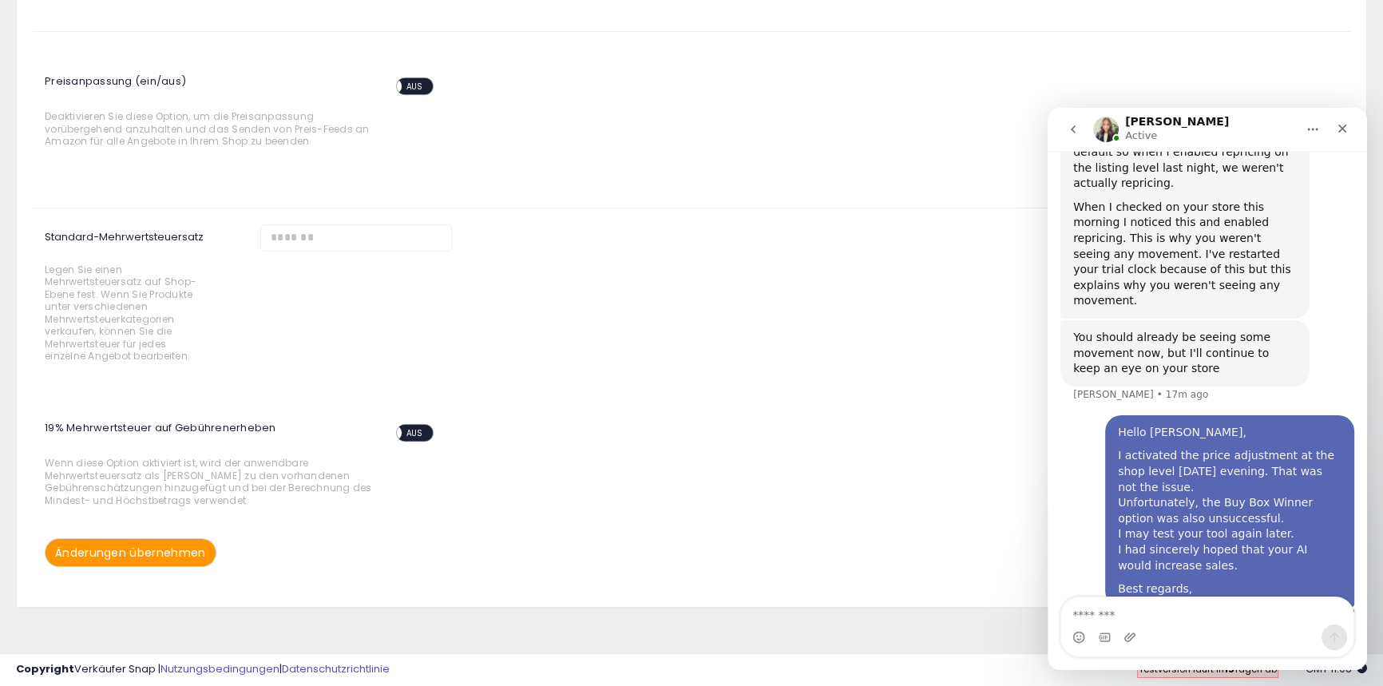
click at [120, 550] on font "Änderungen übernehmen" at bounding box center [130, 553] width 151 height 16
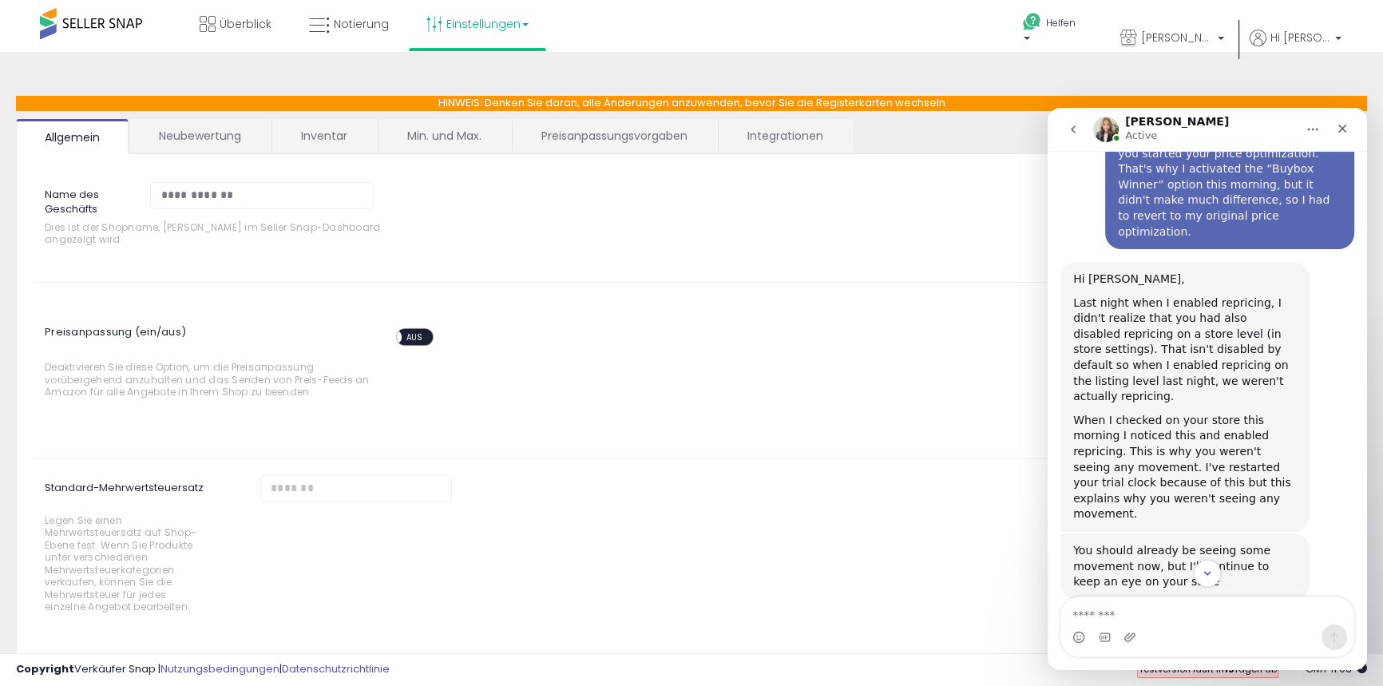
scroll to position [862, 0]
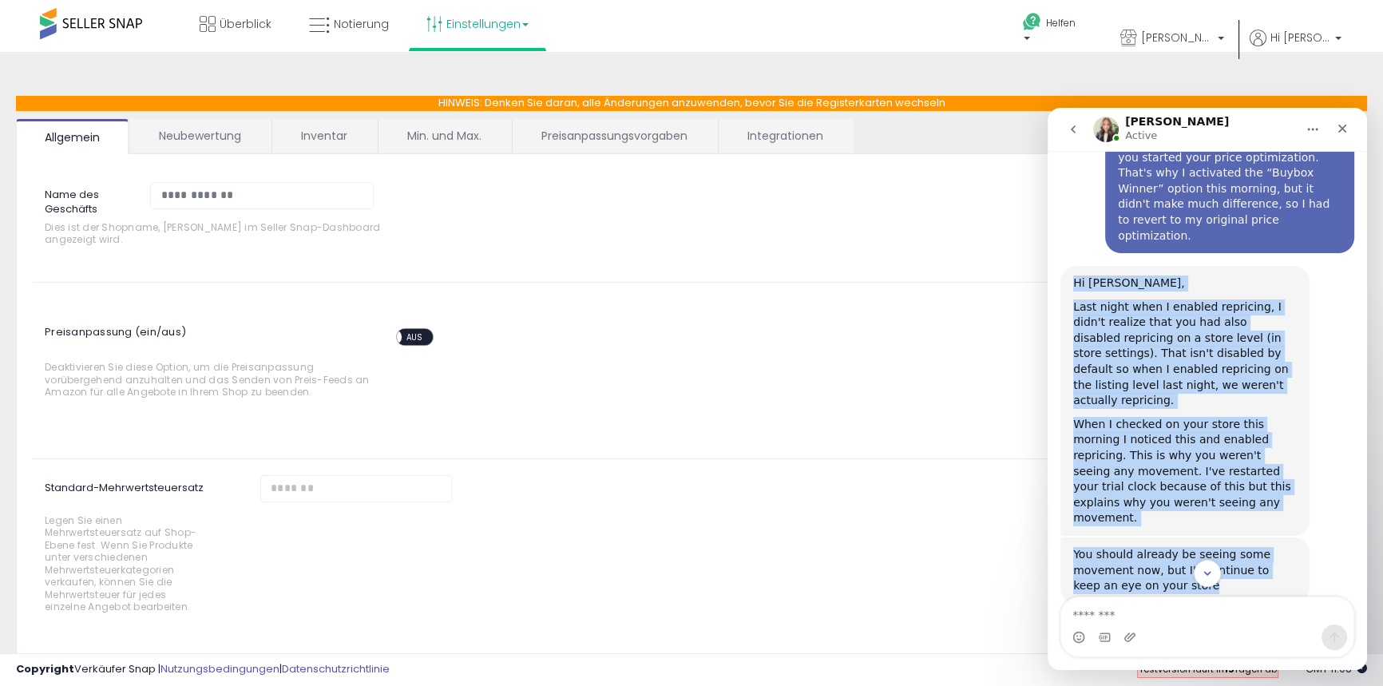
drag, startPoint x: 1074, startPoint y: 220, endPoint x: 1176, endPoint y: 493, distance: 291.6
click at [1176, 493] on div "Guten [PERSON_NAME] • 4h ago We'll be back online in 2 hours You'll get replies…" at bounding box center [1208, 141] width 294 height 1540
copy div "Hi [PERSON_NAME], Last night when I enabled repricing, I didn't realize that yo…"
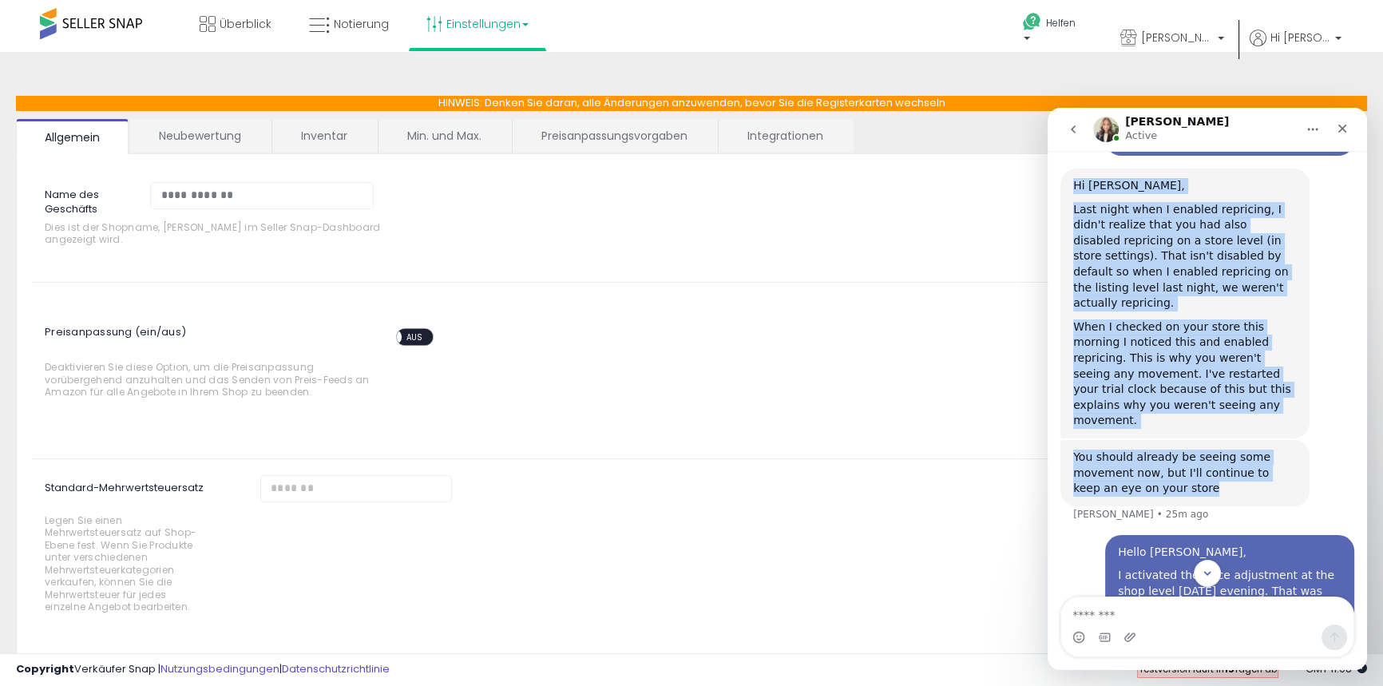
scroll to position [1079, 0]
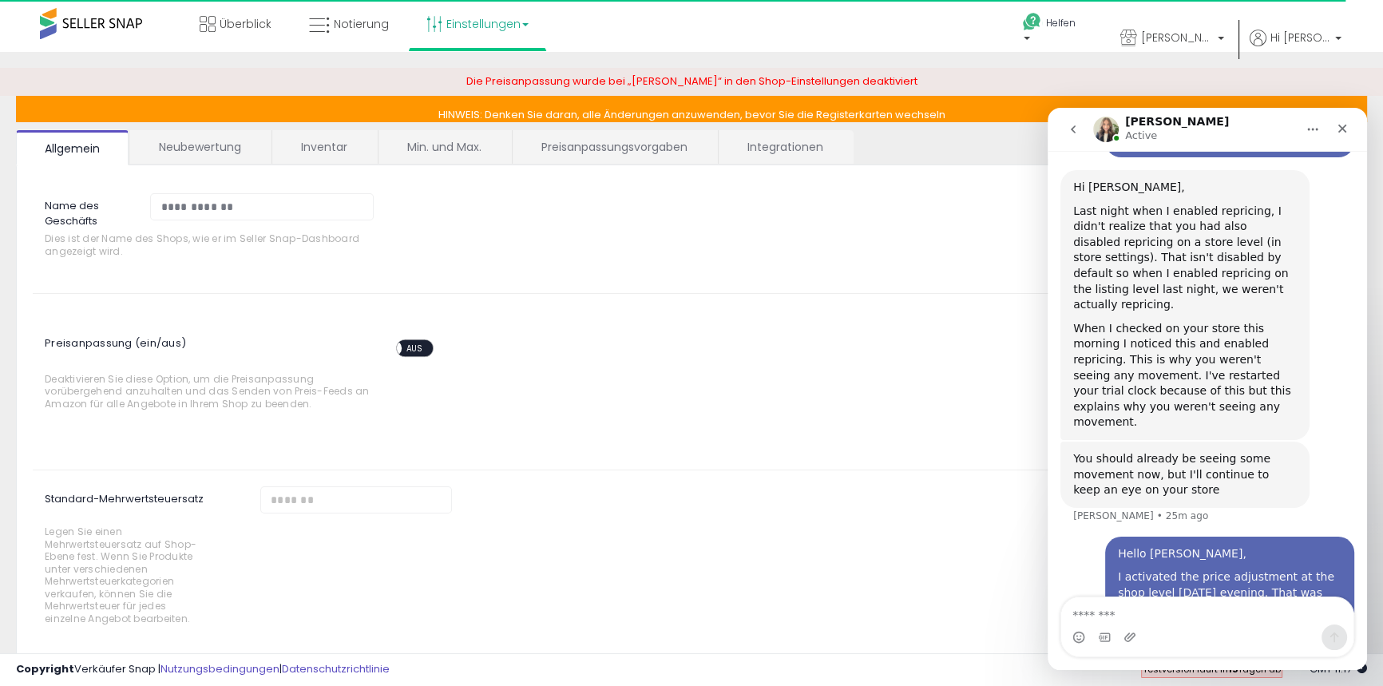
scroll to position [1079, 0]
